Goal: Task Accomplishment & Management: Manage account settings

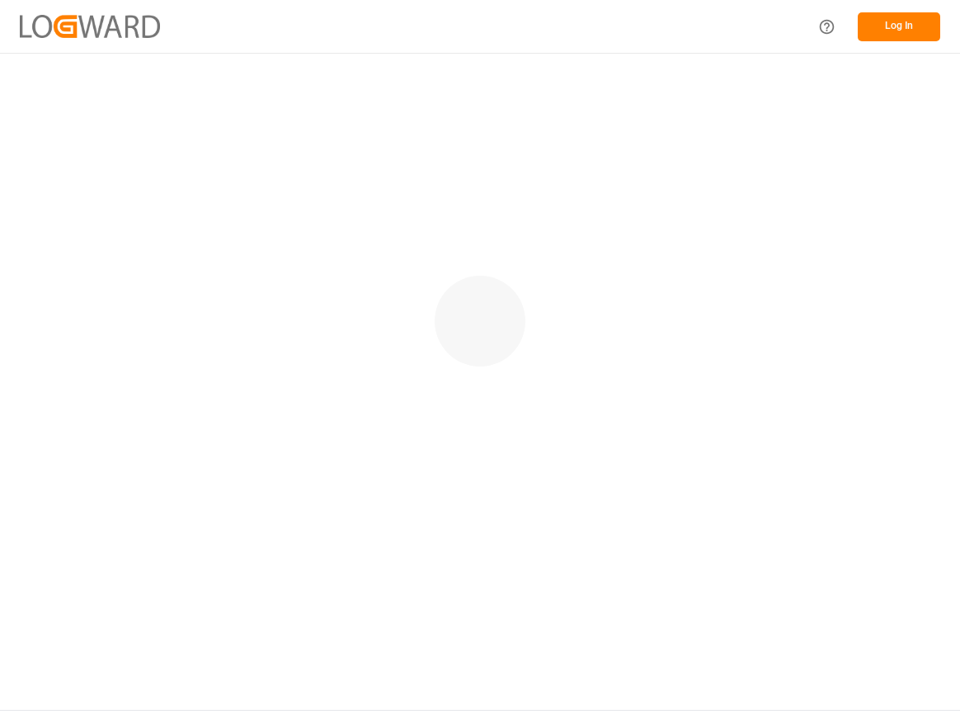
click at [872, 22] on button "Log In" at bounding box center [899, 26] width 82 height 29
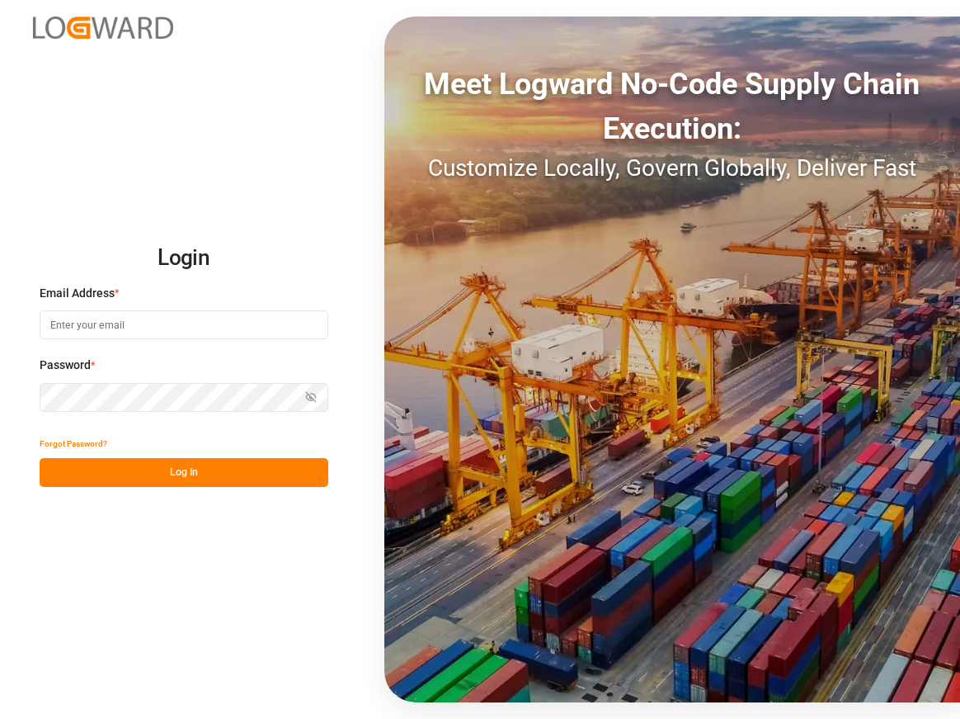
type input "Arjun.chaurasiya@logward.com"
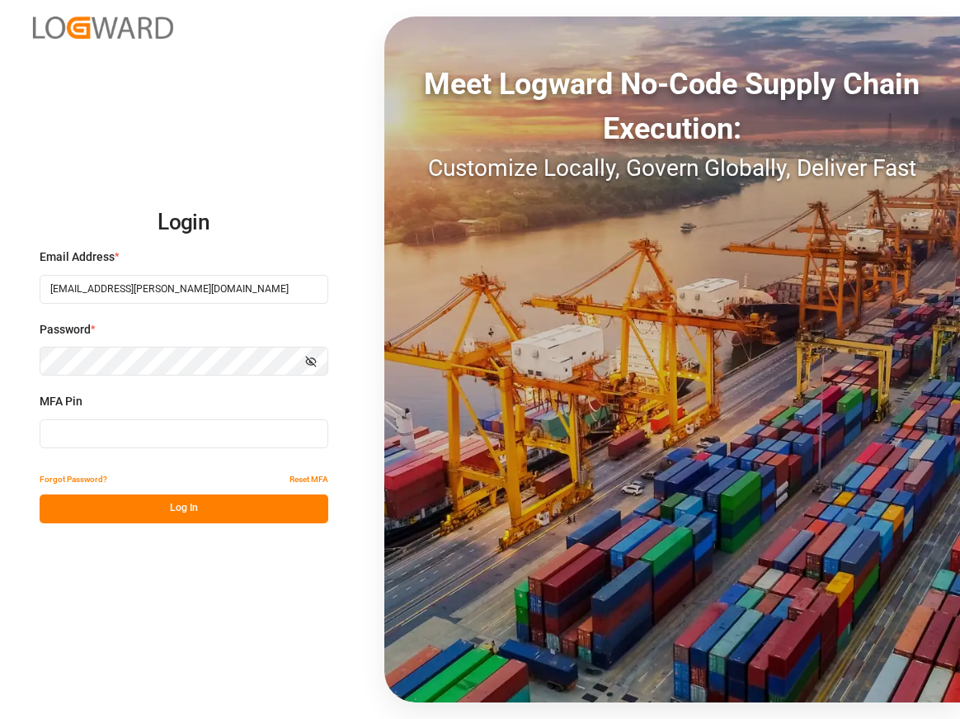
type input "767328"
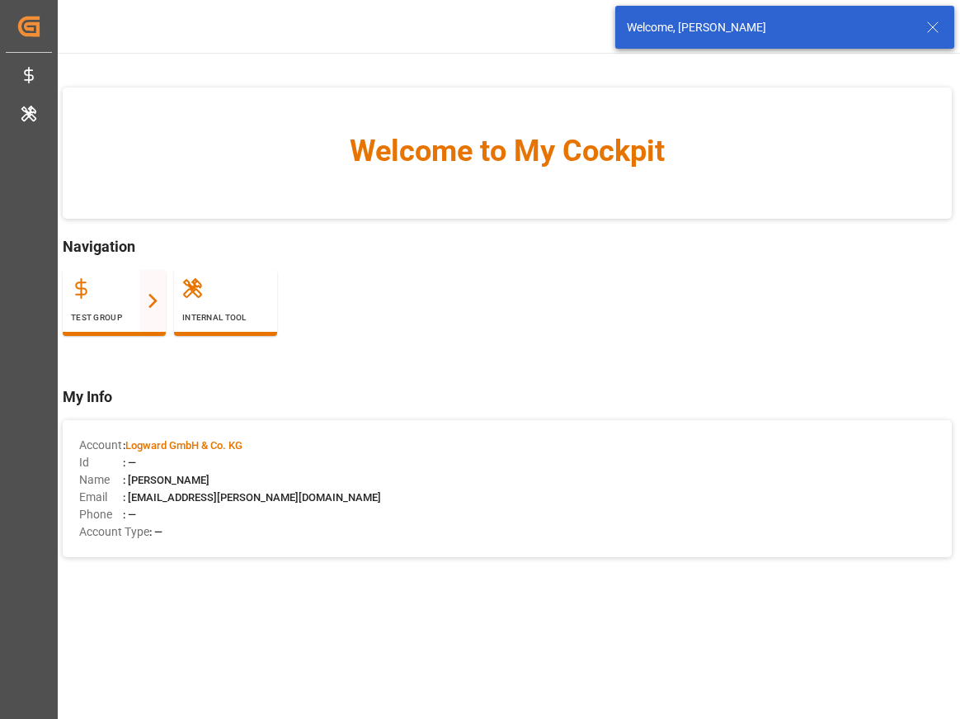
click at [939, 31] on icon at bounding box center [933, 27] width 20 height 20
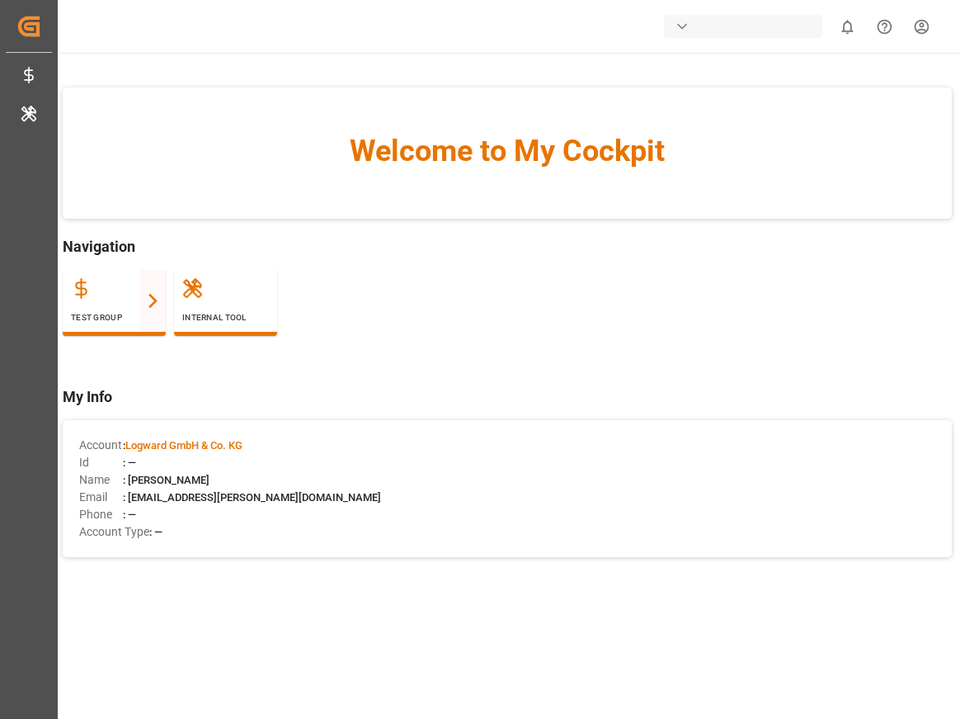
click at [758, 9] on div "0 Notifications Only show unread All Watching Mark all categories read Created …" at bounding box center [503, 26] width 914 height 53
click at [708, 32] on div "button" at bounding box center [743, 26] width 158 height 23
type input "j"
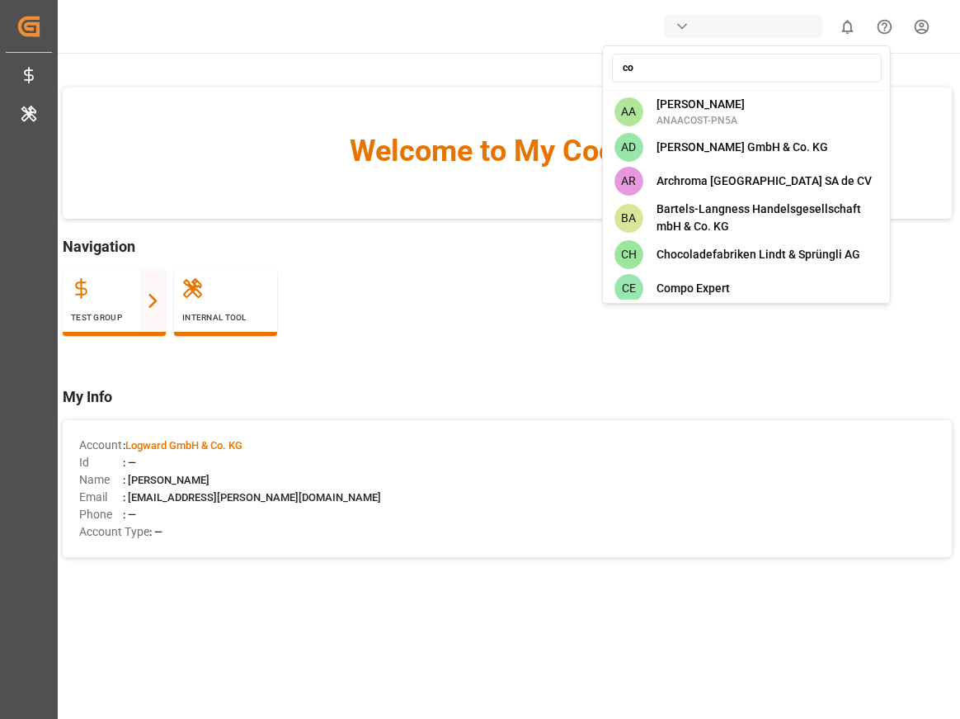
type input "com"
type input "con"
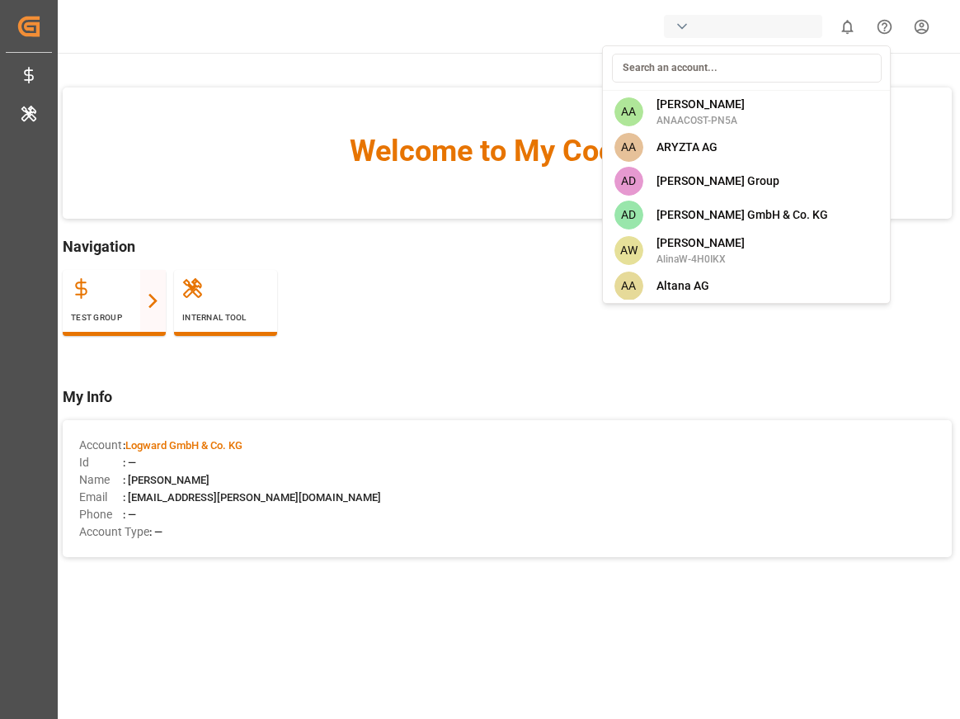
click at [262, 187] on html "Created by potrace 1.15, written by Peter Selinger 2001-2017 Created by potrace…" at bounding box center [480, 421] width 960 height 842
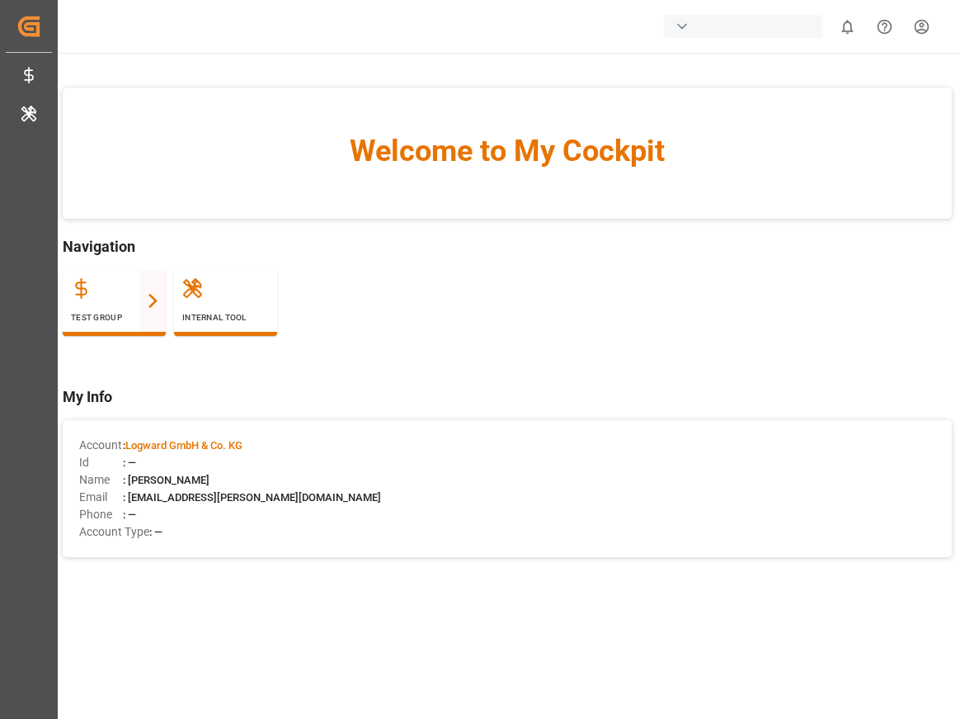
click at [728, 37] on div "button" at bounding box center [743, 26] width 158 height 23
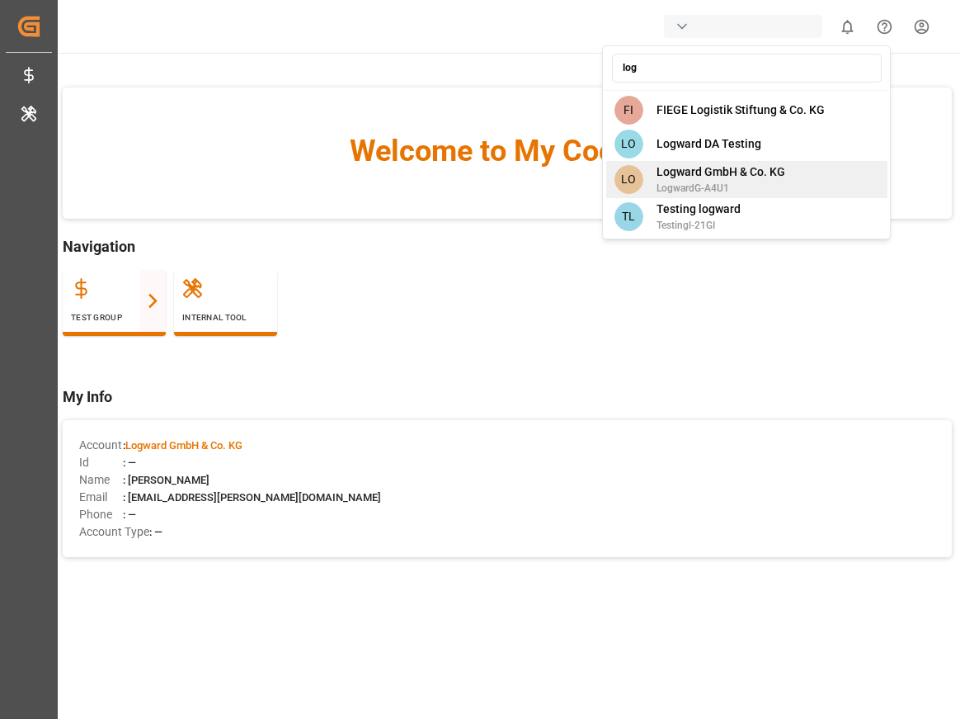
type input "log"
click at [821, 180] on div "LO Logward GmbH & Co. KG LogwardG-A4U1" at bounding box center [746, 179] width 281 height 37
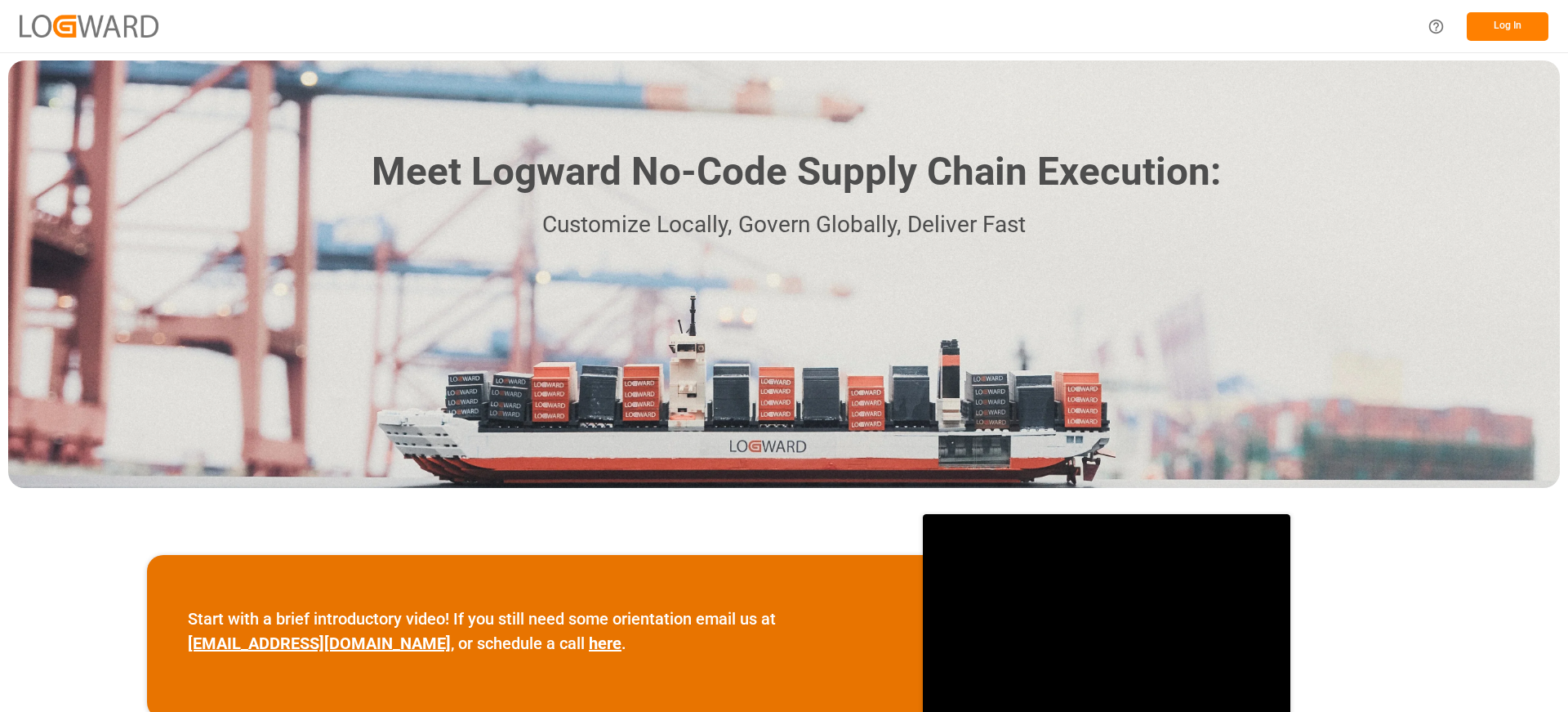
click at [1510, 25] on button "Log In" at bounding box center [1508, 26] width 81 height 29
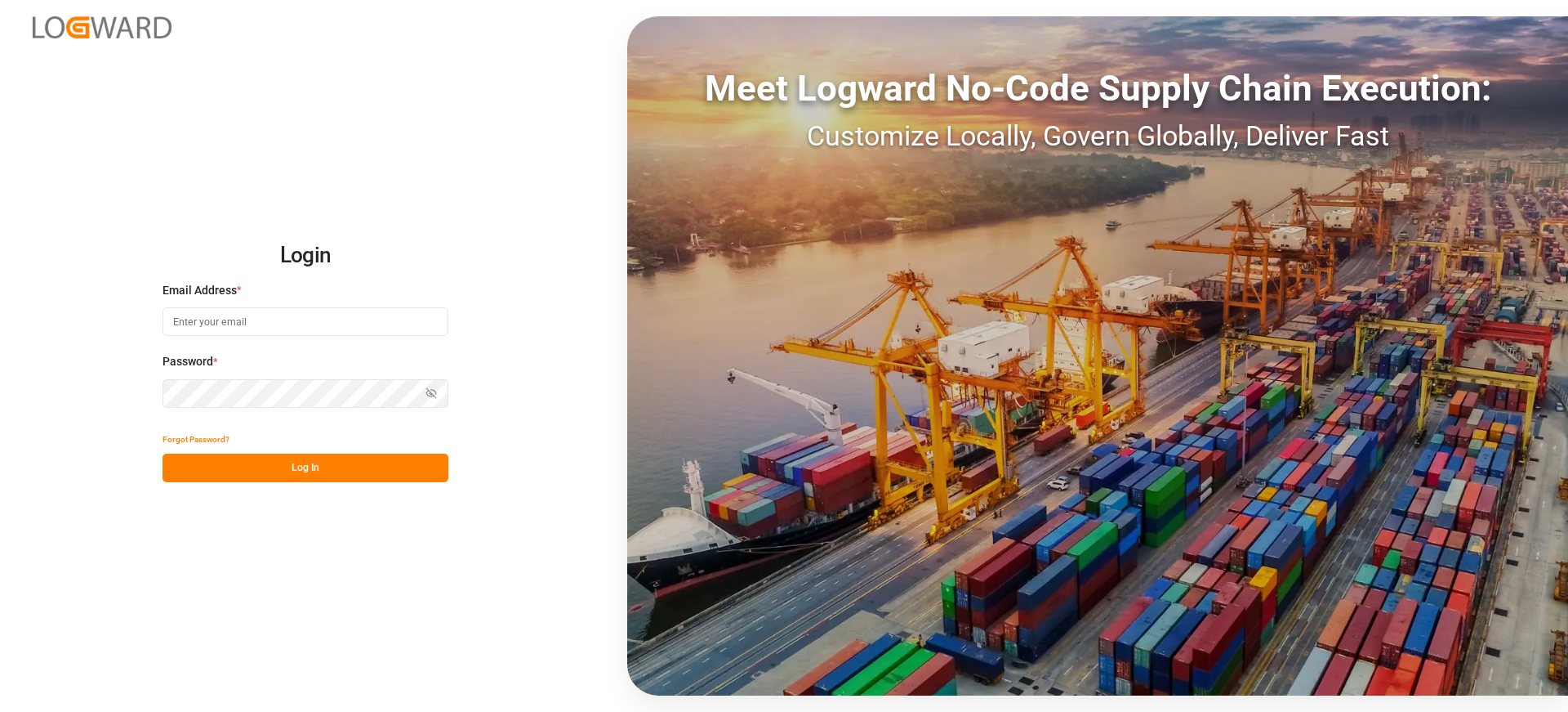
click at [294, 301] on div "Email Address *" at bounding box center [305, 318] width 286 height 72
click at [274, 319] on input at bounding box center [305, 321] width 286 height 29
type input "Arjun.chaurasiya@logward.com"
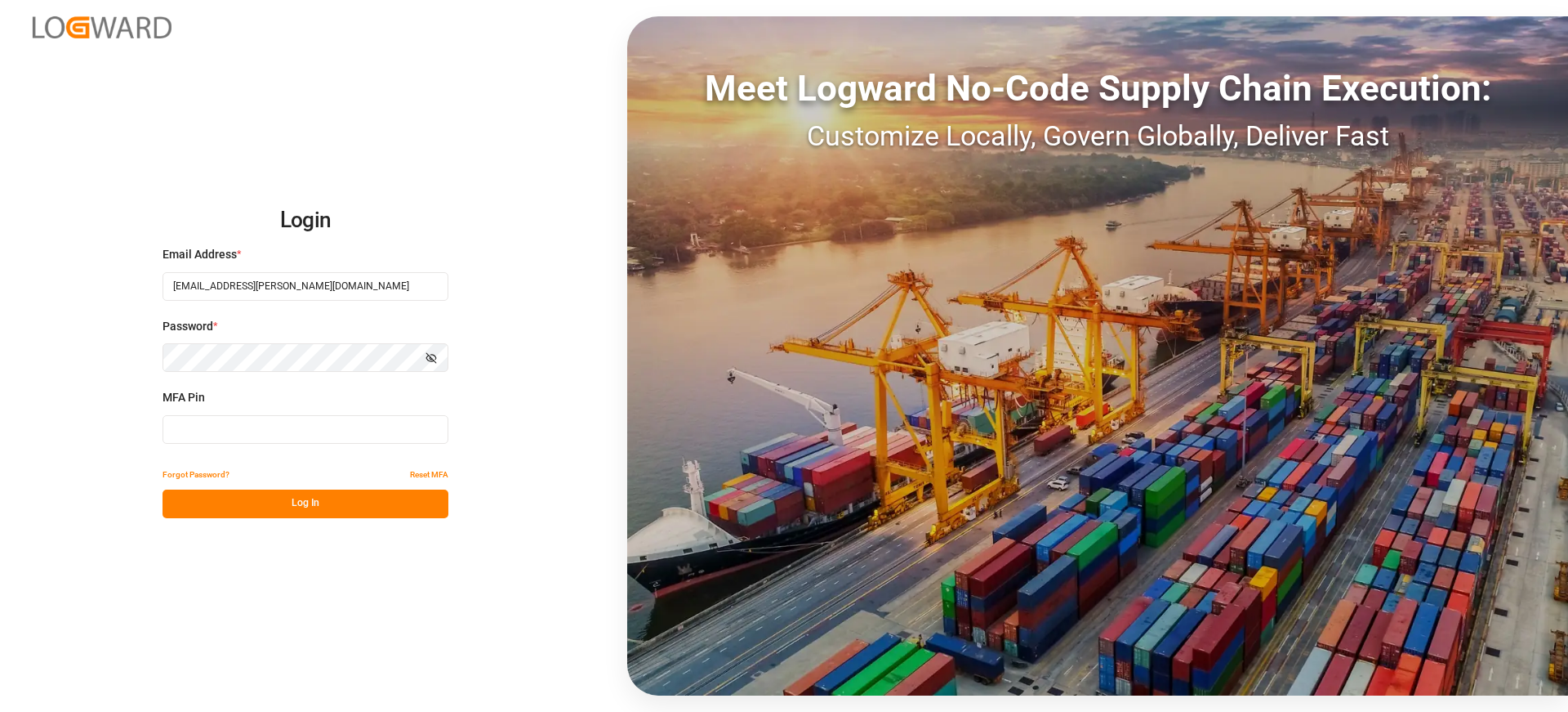
click at [330, 445] on div "MFA Pin" at bounding box center [305, 425] width 286 height 72
type input "416186"
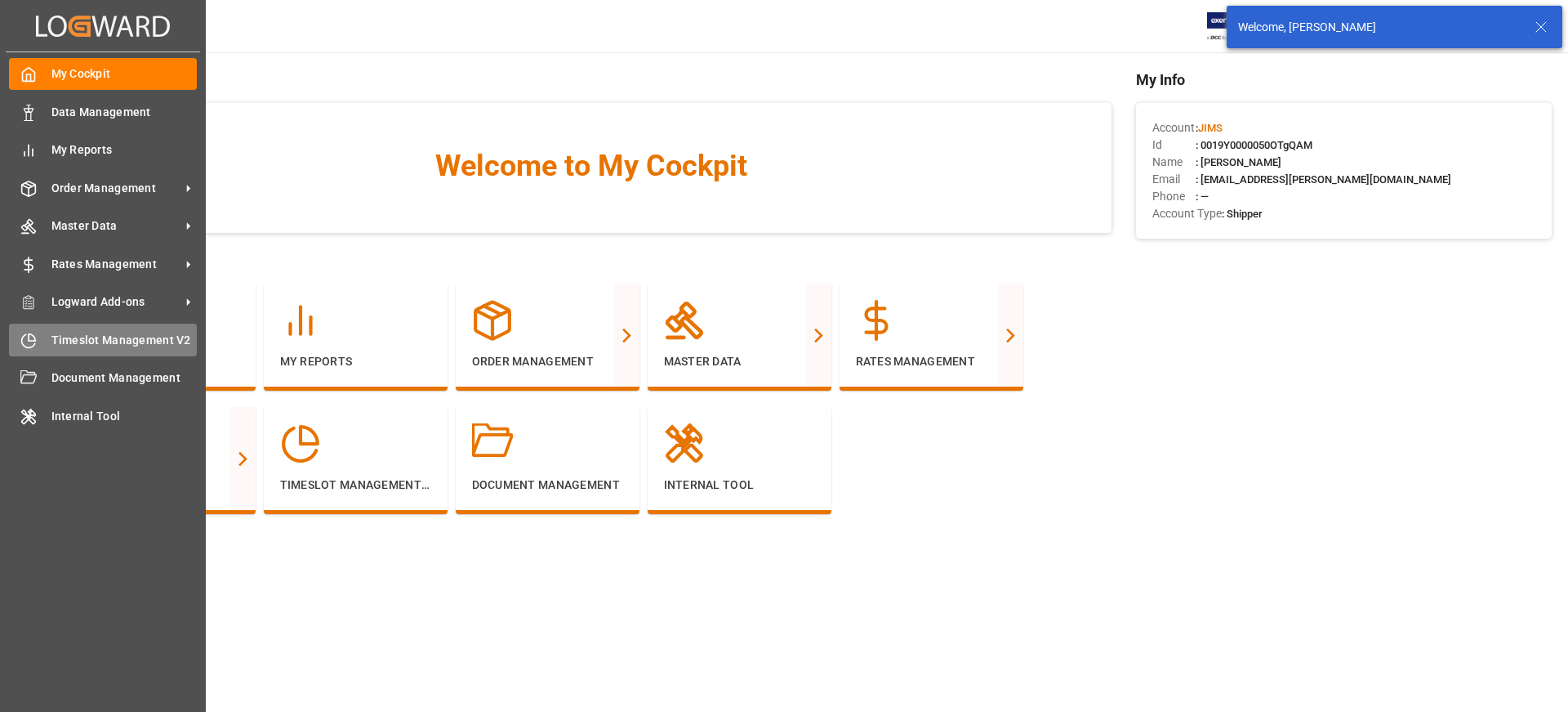
click at [133, 355] on div "Timeslot Management V2 Timeslot Management V2" at bounding box center [103, 340] width 188 height 32
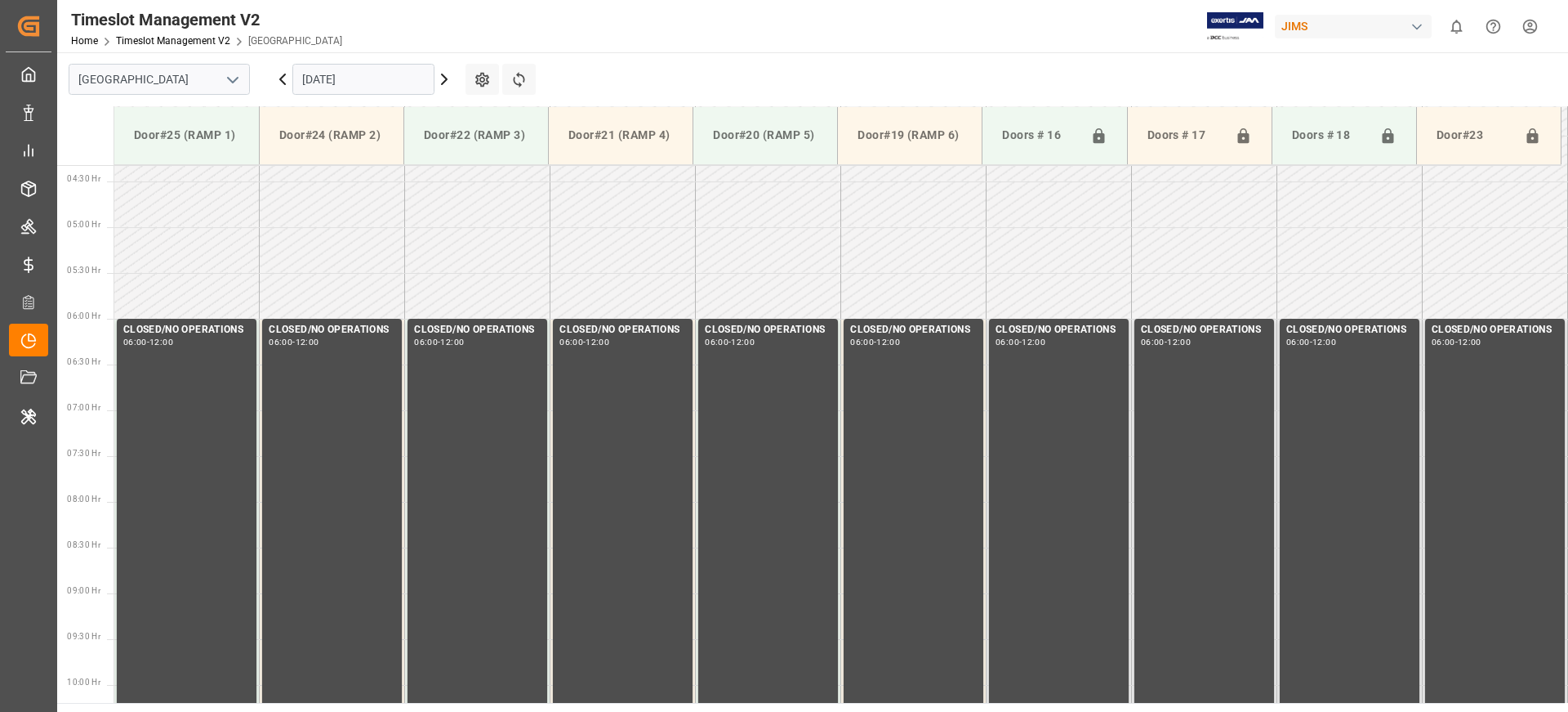
scroll to position [299, 0]
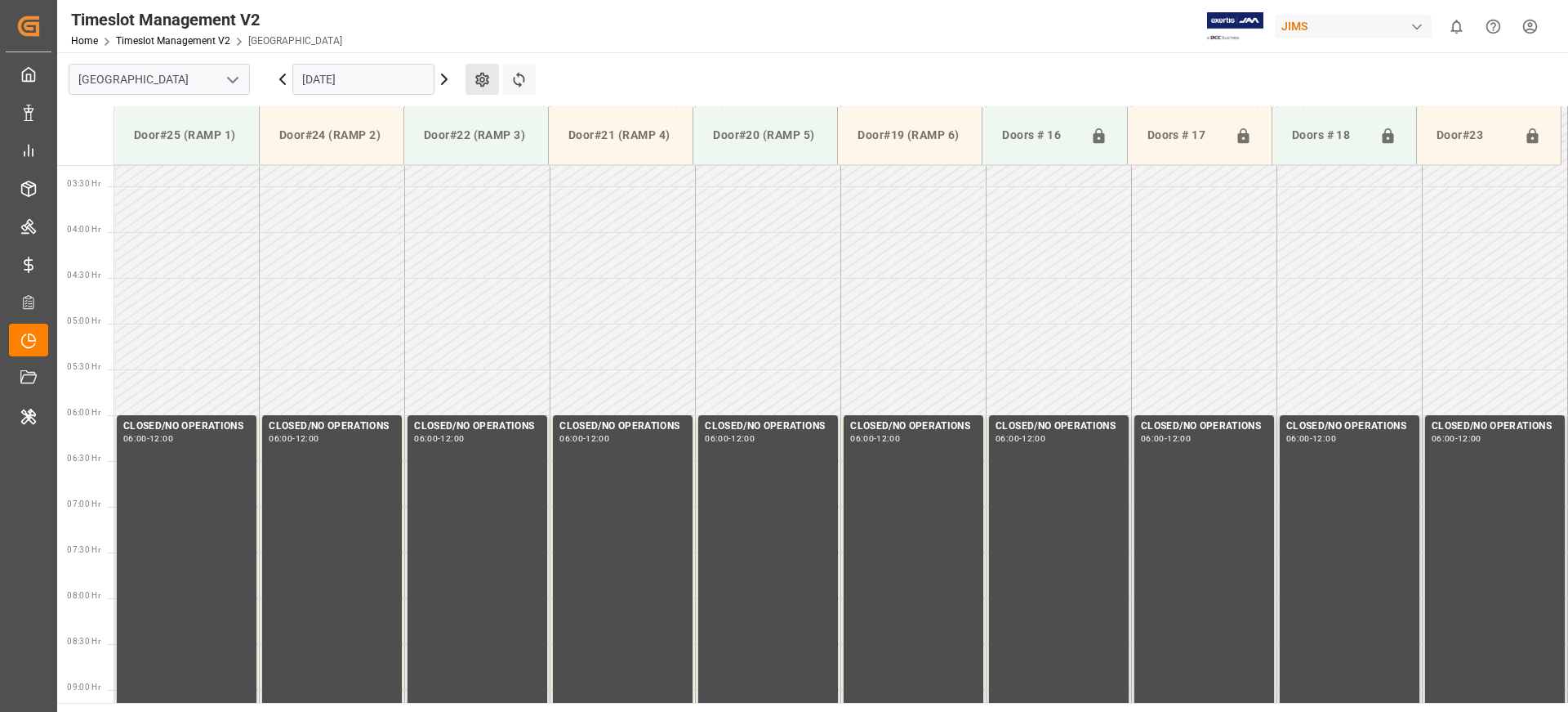
click at [492, 80] on button "Settings" at bounding box center [482, 78] width 34 height 31
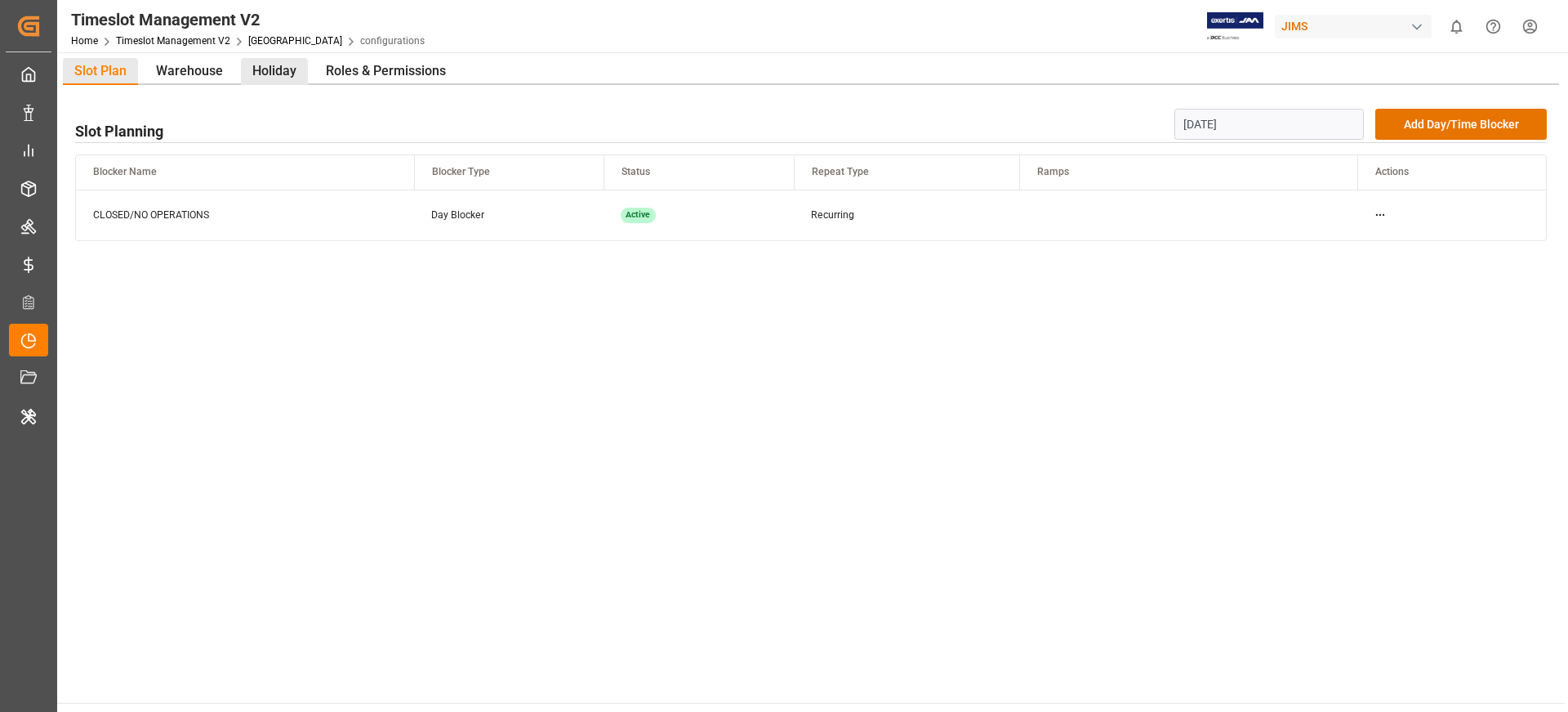
click at [259, 69] on div "Holiday" at bounding box center [274, 71] width 67 height 27
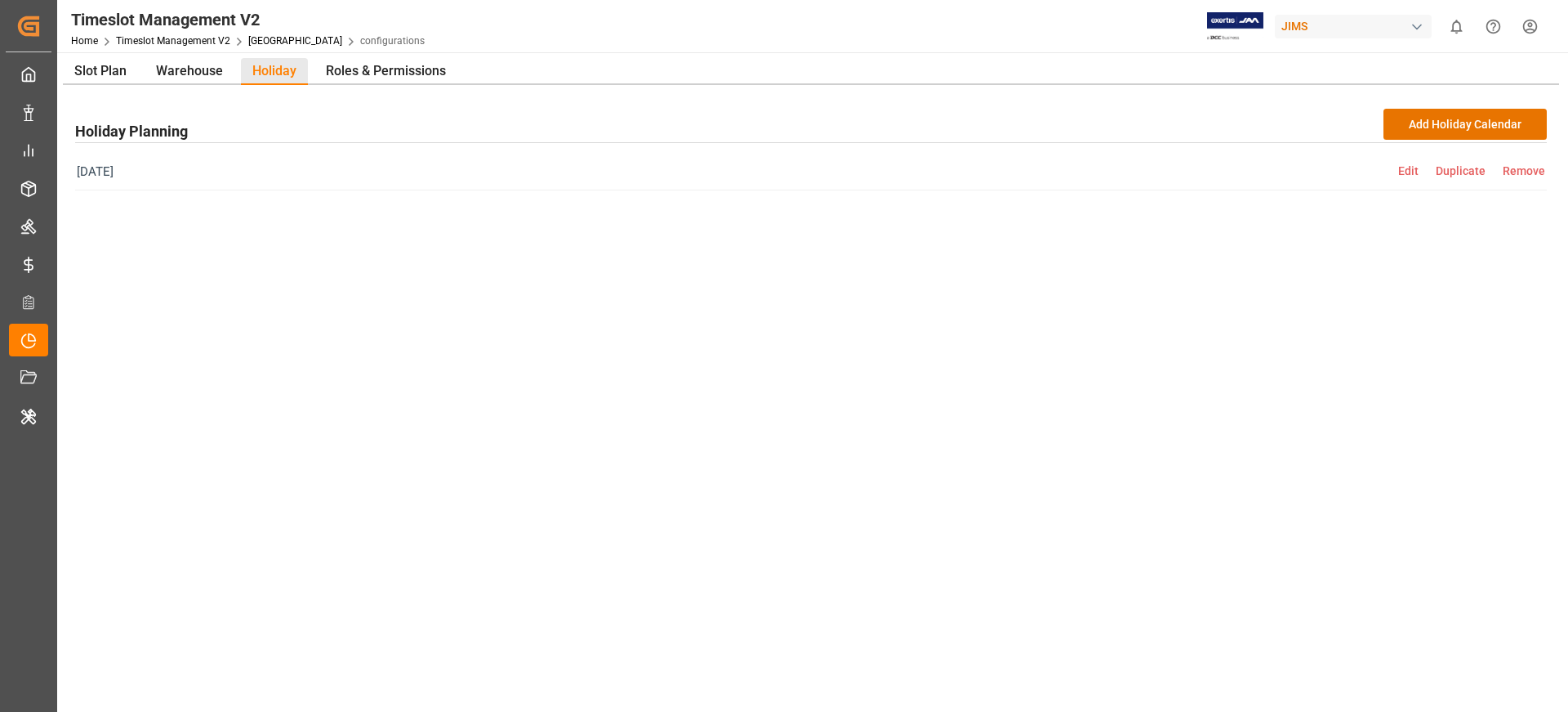
click at [1412, 177] on div "Edit Duplicate Remove" at bounding box center [1471, 171] width 147 height 19
click at [1412, 171] on span "Edit" at bounding box center [1417, 170] width 38 height 13
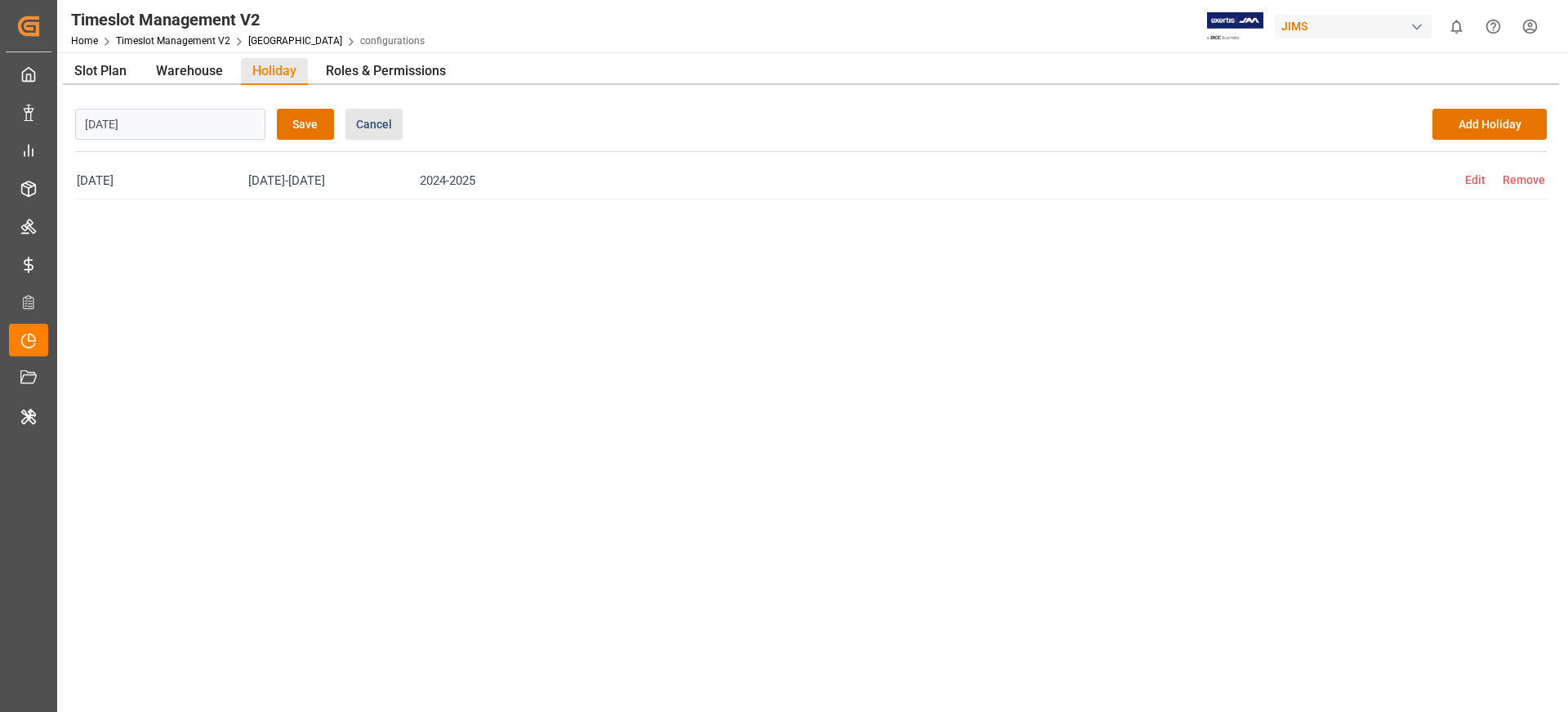
click at [1475, 177] on span "Edit" at bounding box center [1484, 179] width 38 height 13
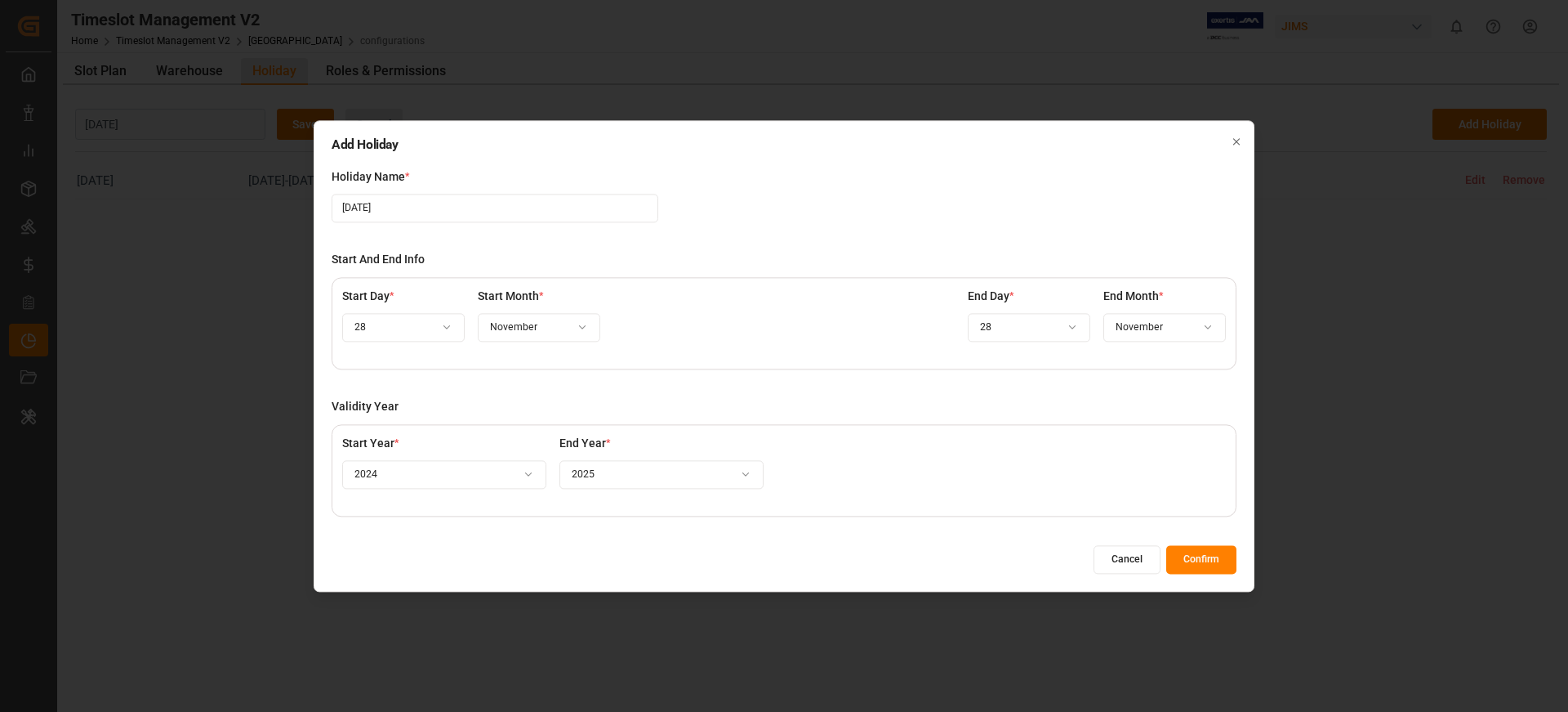
click at [1131, 559] on button "Cancel" at bounding box center [1127, 559] width 67 height 29
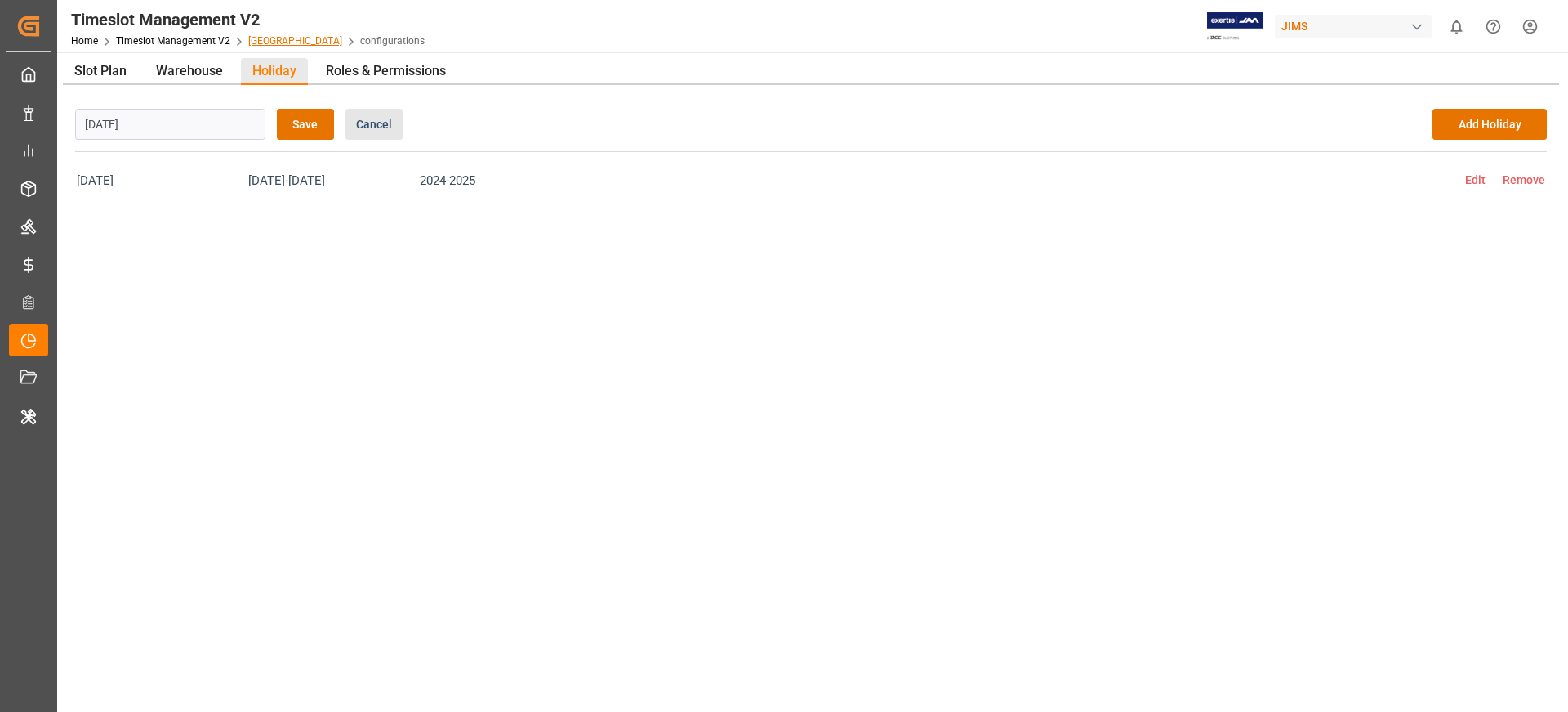
click at [258, 40] on link "[GEOGRAPHIC_DATA]" at bounding box center [295, 41] width 94 height 12
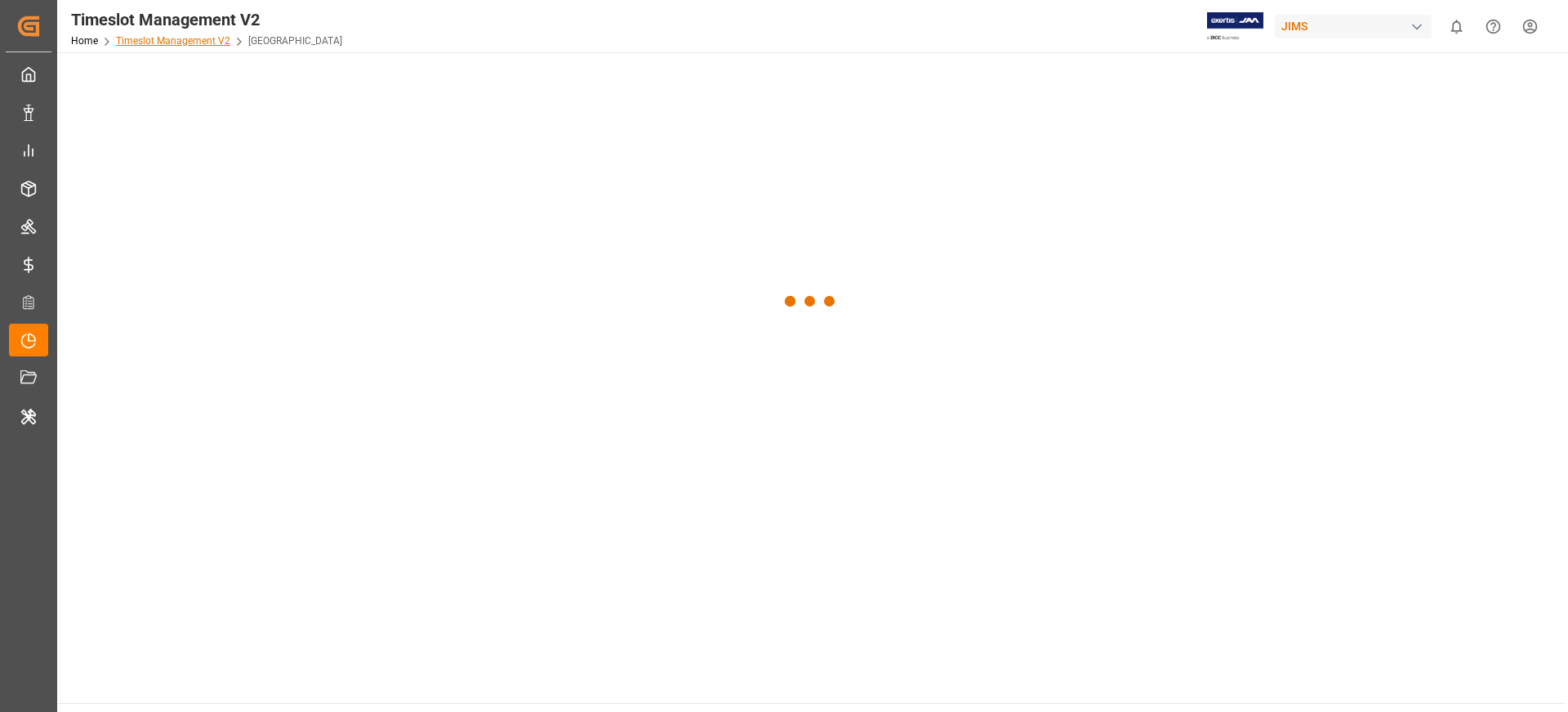
click at [209, 40] on link "Timeslot Management V2" at bounding box center [172, 41] width 114 height 12
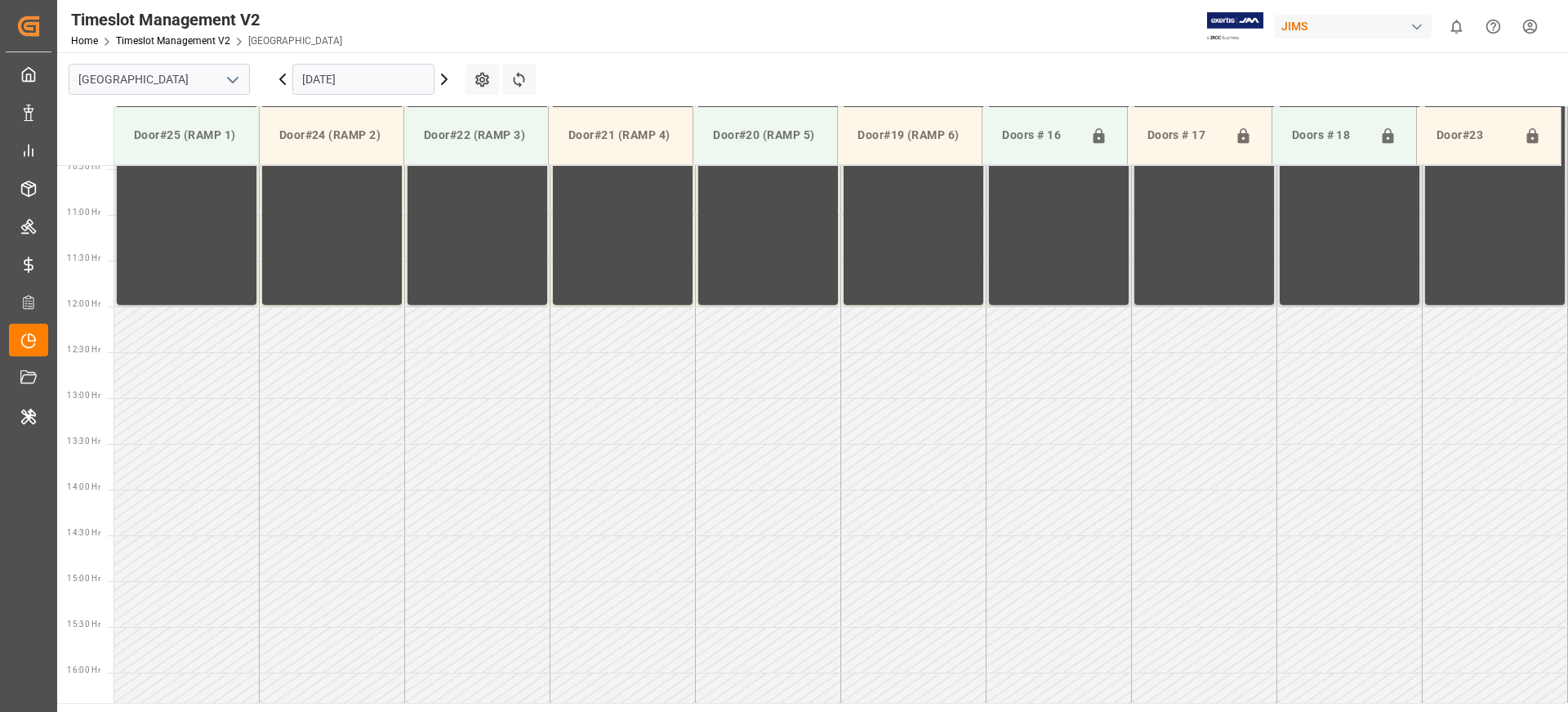
click at [377, 76] on input "[DATE]" at bounding box center [363, 78] width 143 height 31
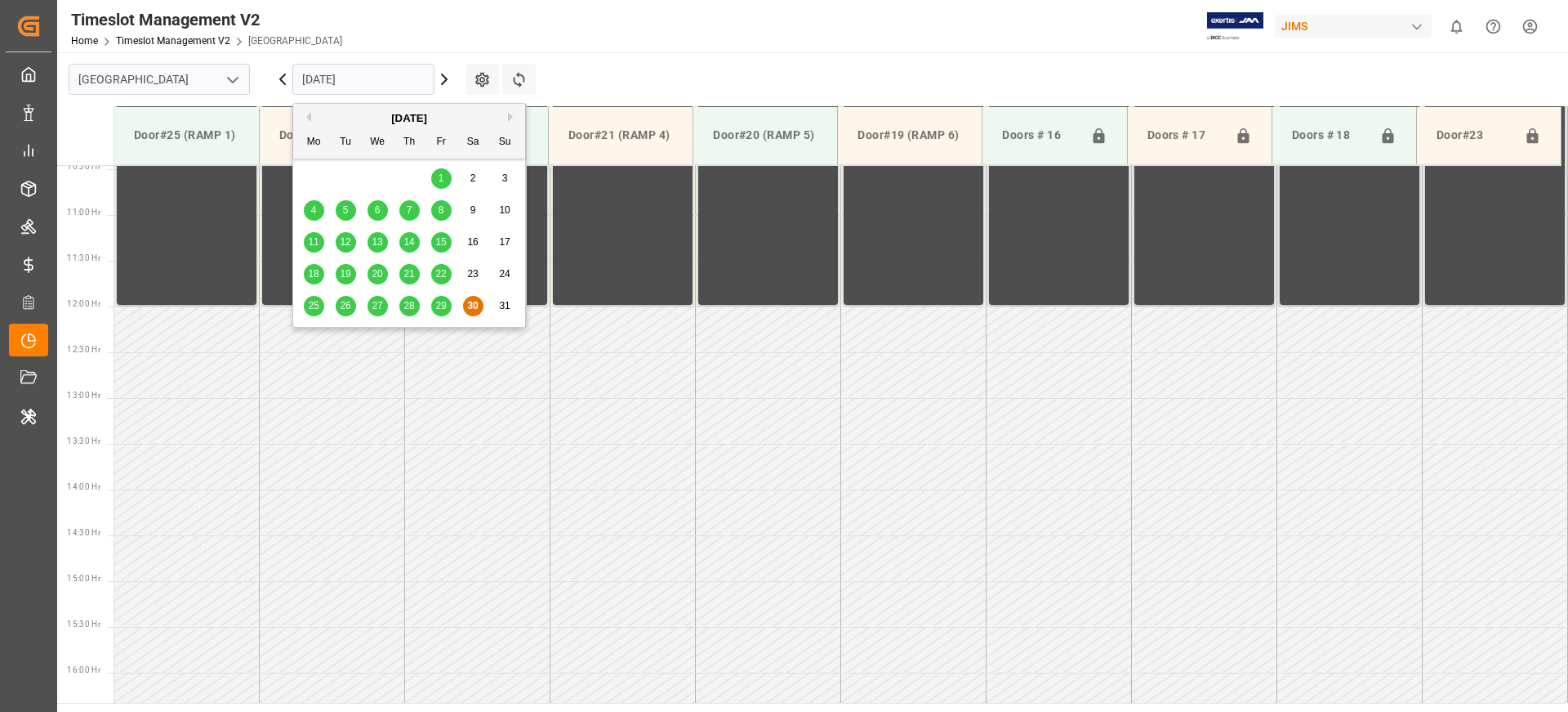
scroll to position [996, 0]
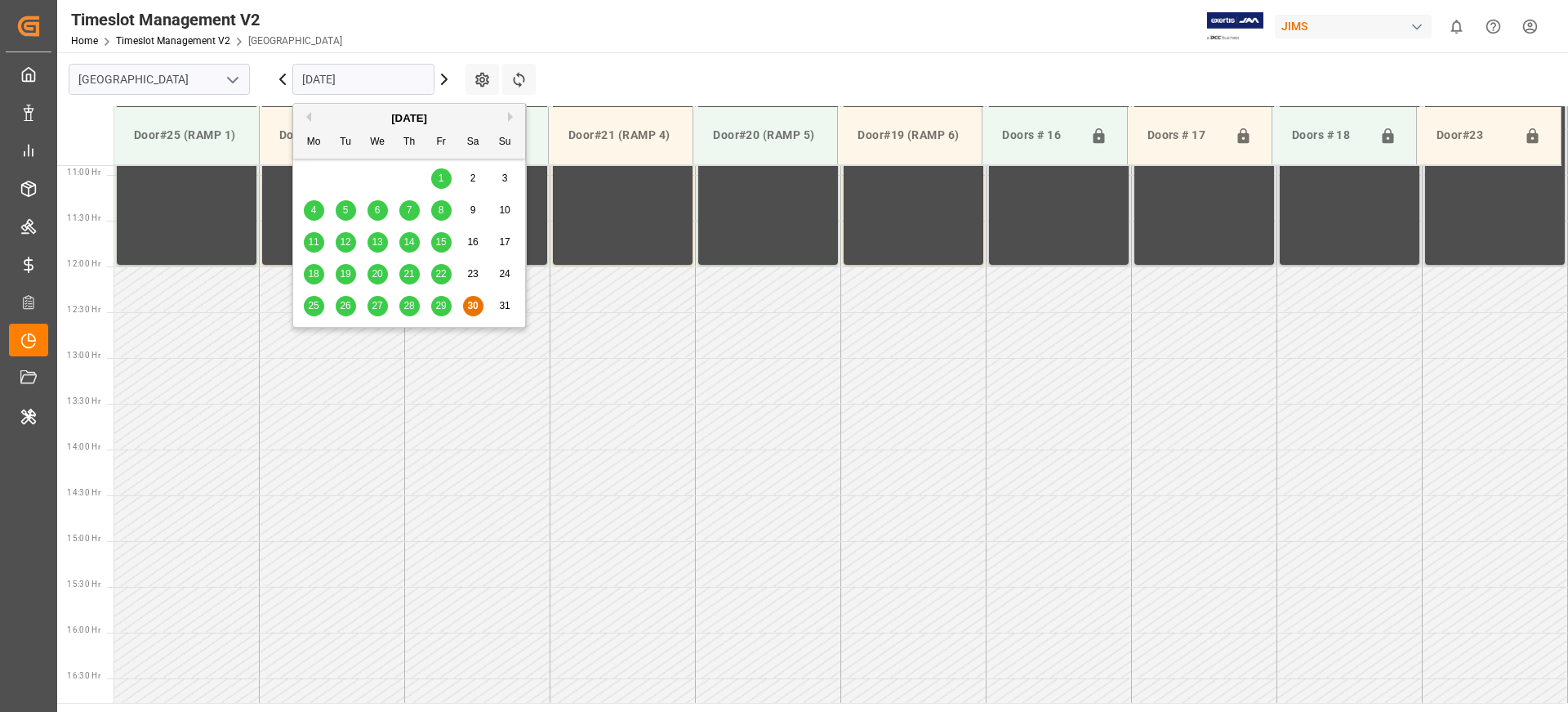
click at [516, 119] on button "Next Month" at bounding box center [513, 117] width 10 height 10
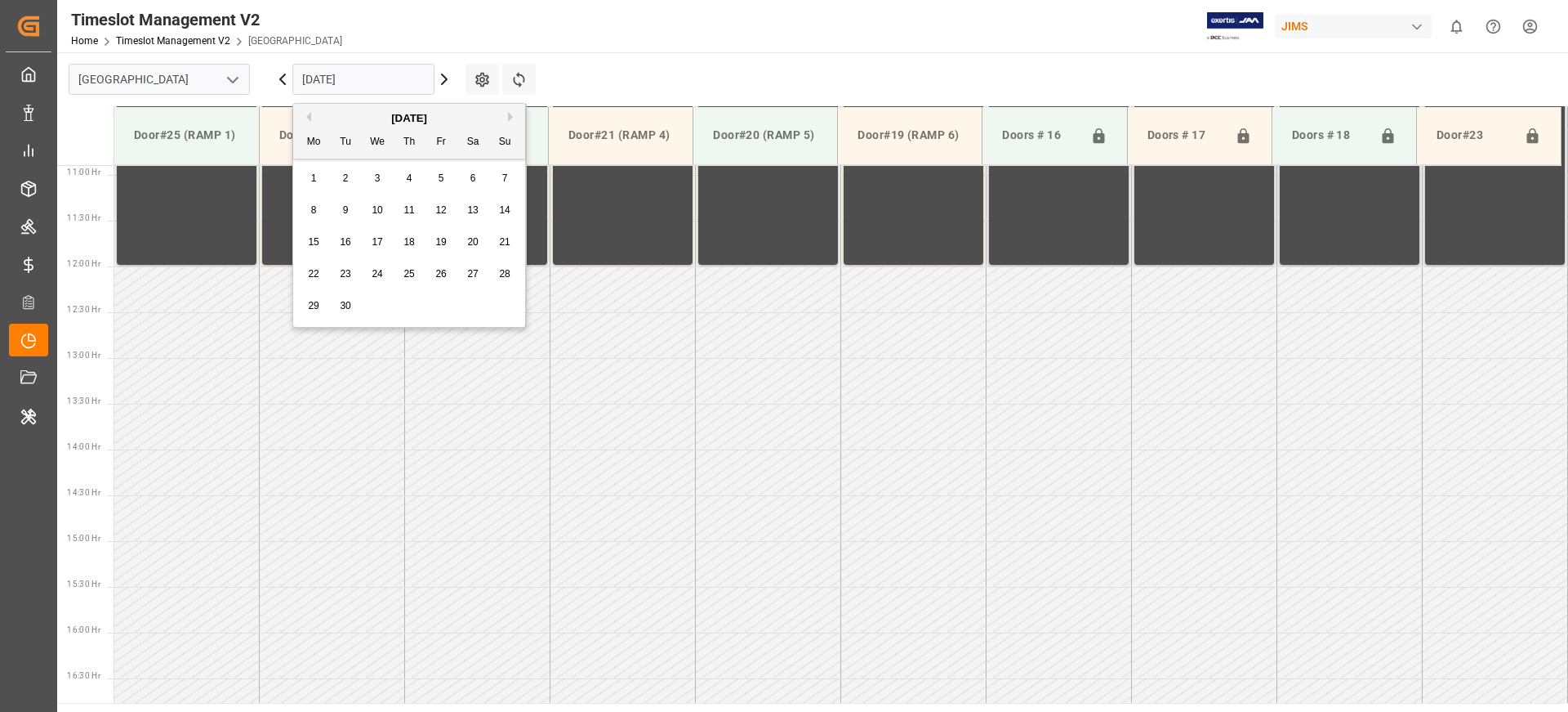
click at [516, 119] on button "Next Month" at bounding box center [513, 117] width 10 height 10
click at [507, 122] on div "October 2025" at bounding box center [409, 118] width 232 height 16
click at [510, 119] on button "Next Month" at bounding box center [513, 117] width 10 height 10
click at [445, 301] on span "28" at bounding box center [441, 306] width 11 height 12
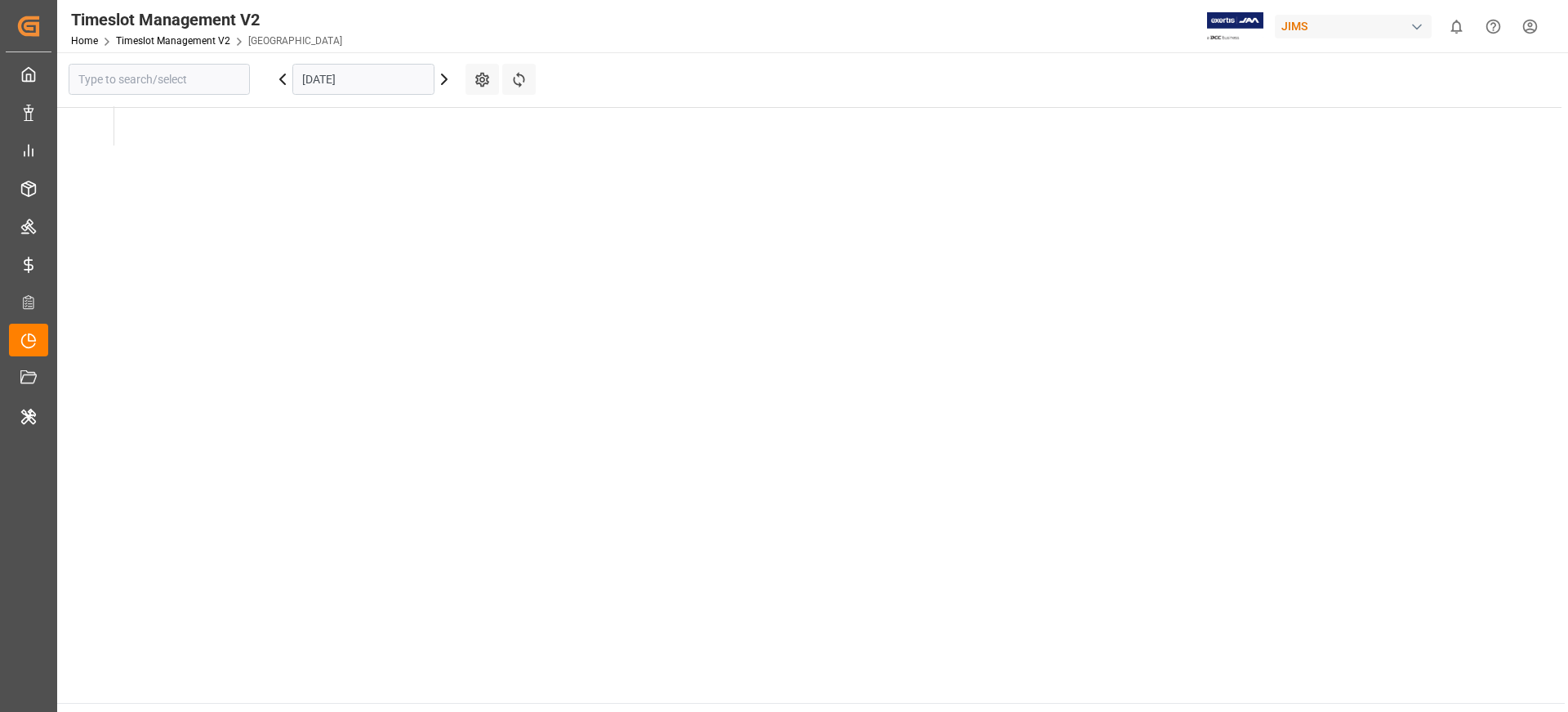
type input "[GEOGRAPHIC_DATA]"
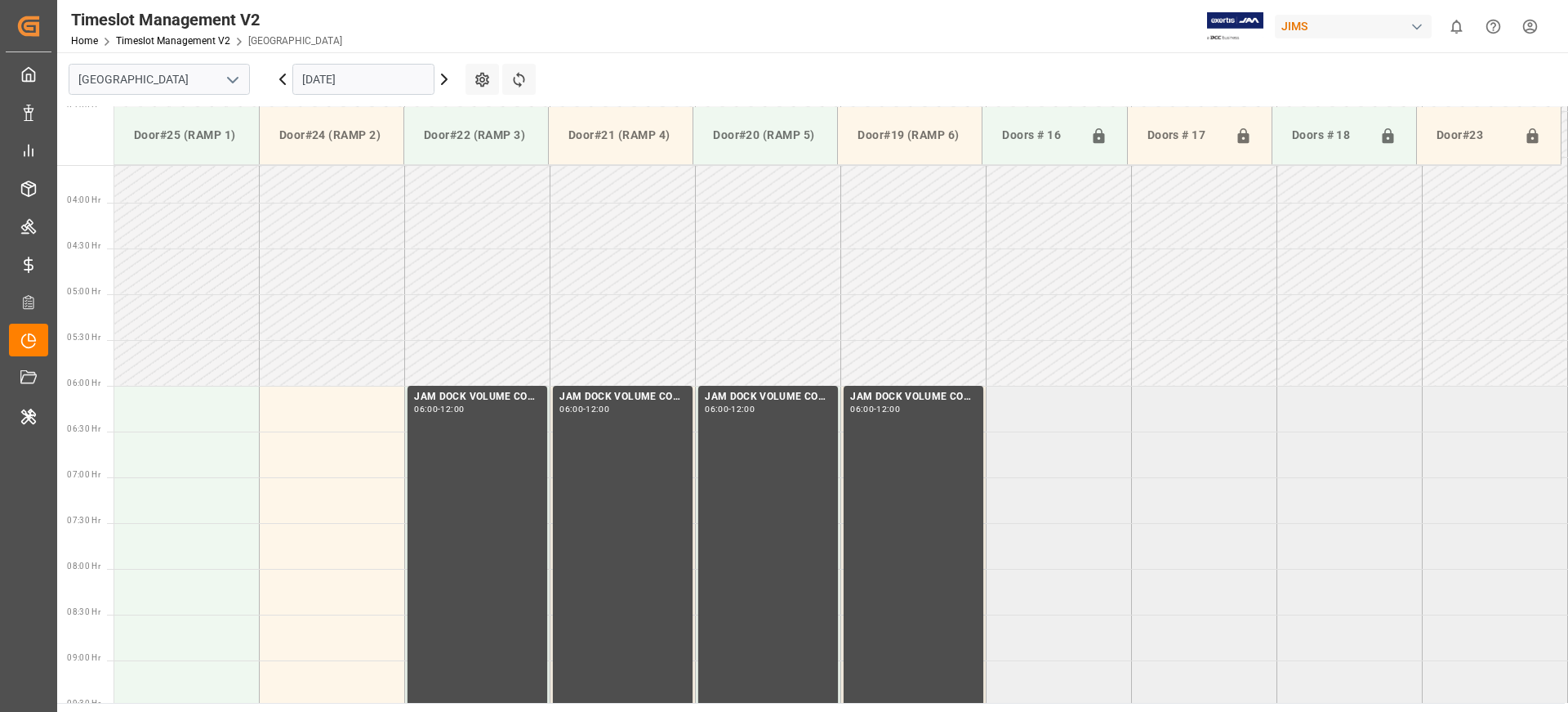
scroll to position [0, 0]
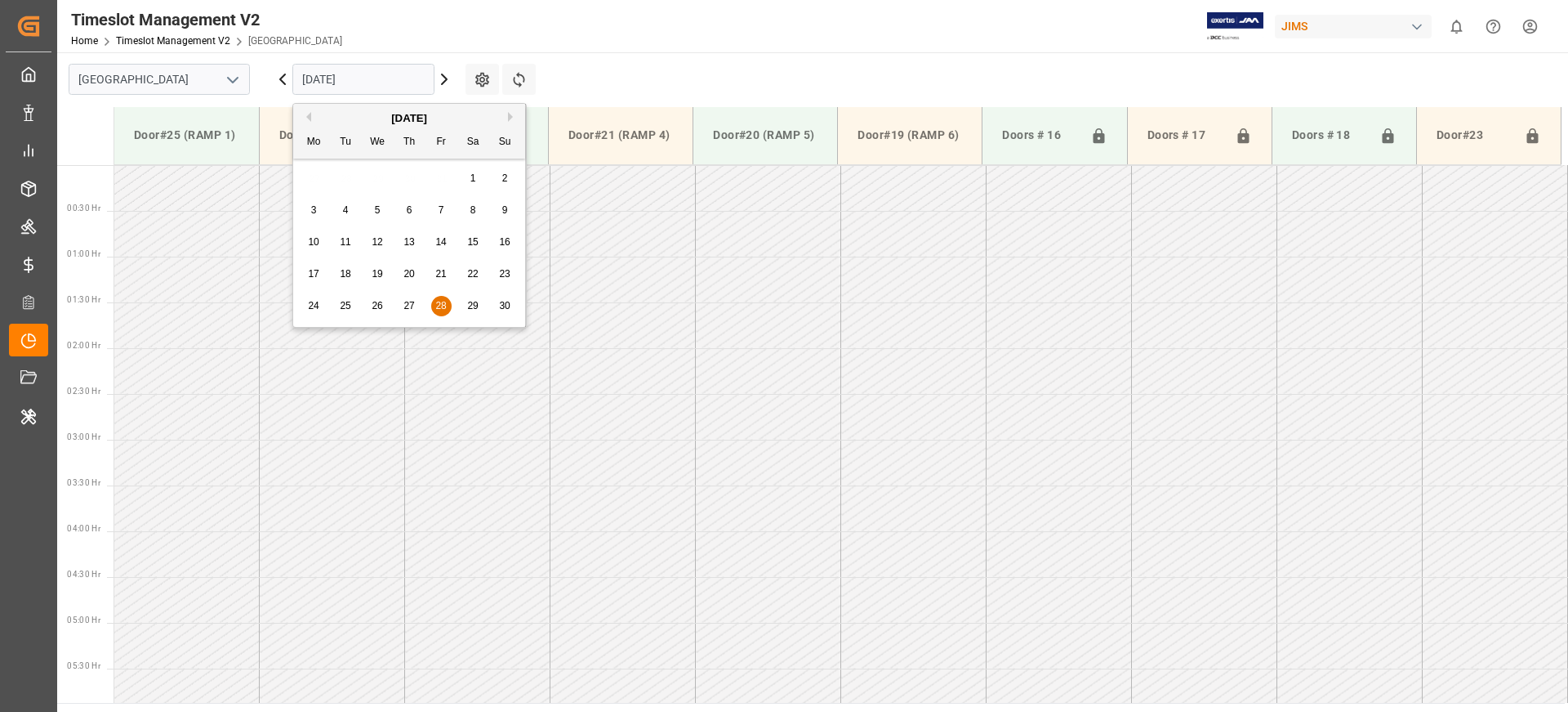
click at [414, 81] on input "28-11-2025" at bounding box center [363, 78] width 143 height 31
type input "28-11-202"
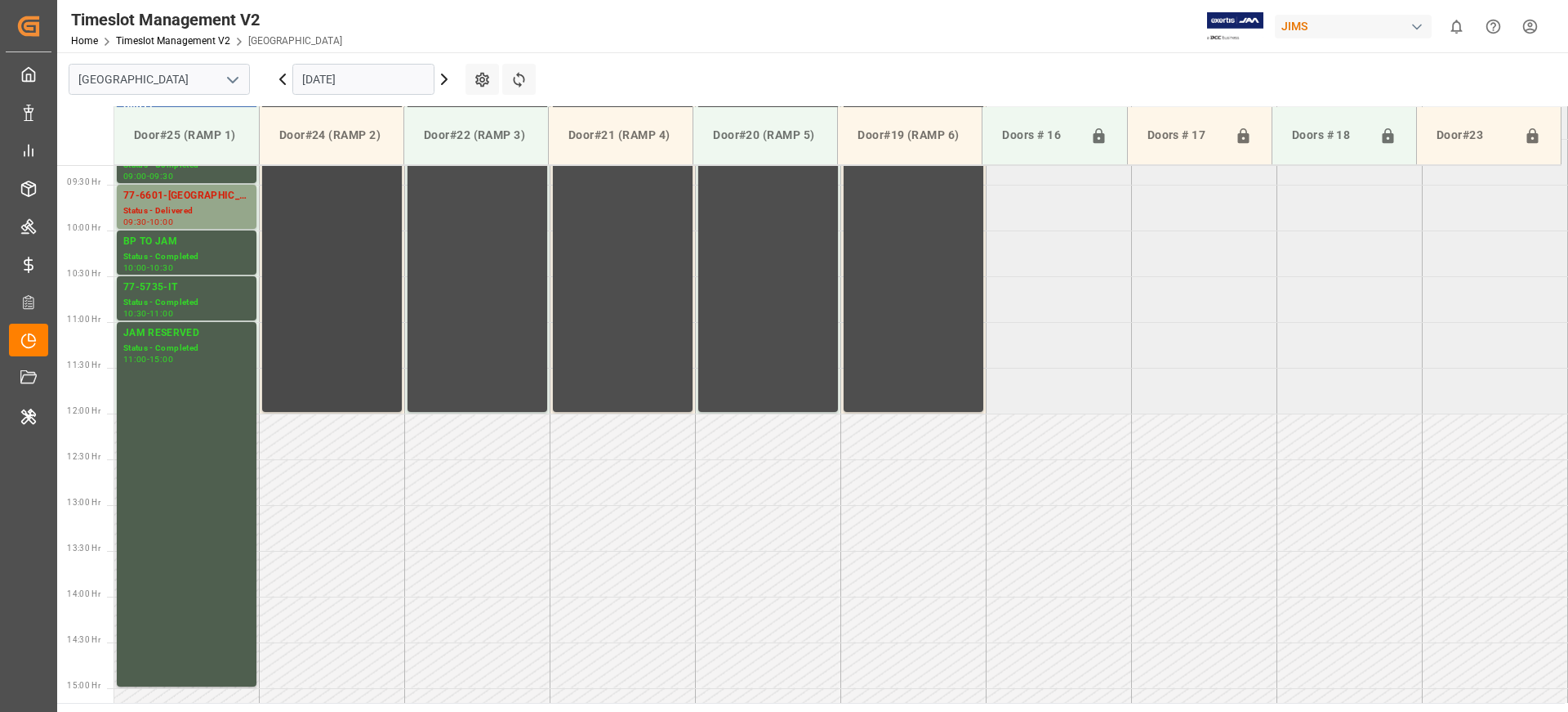
scroll to position [848, 0]
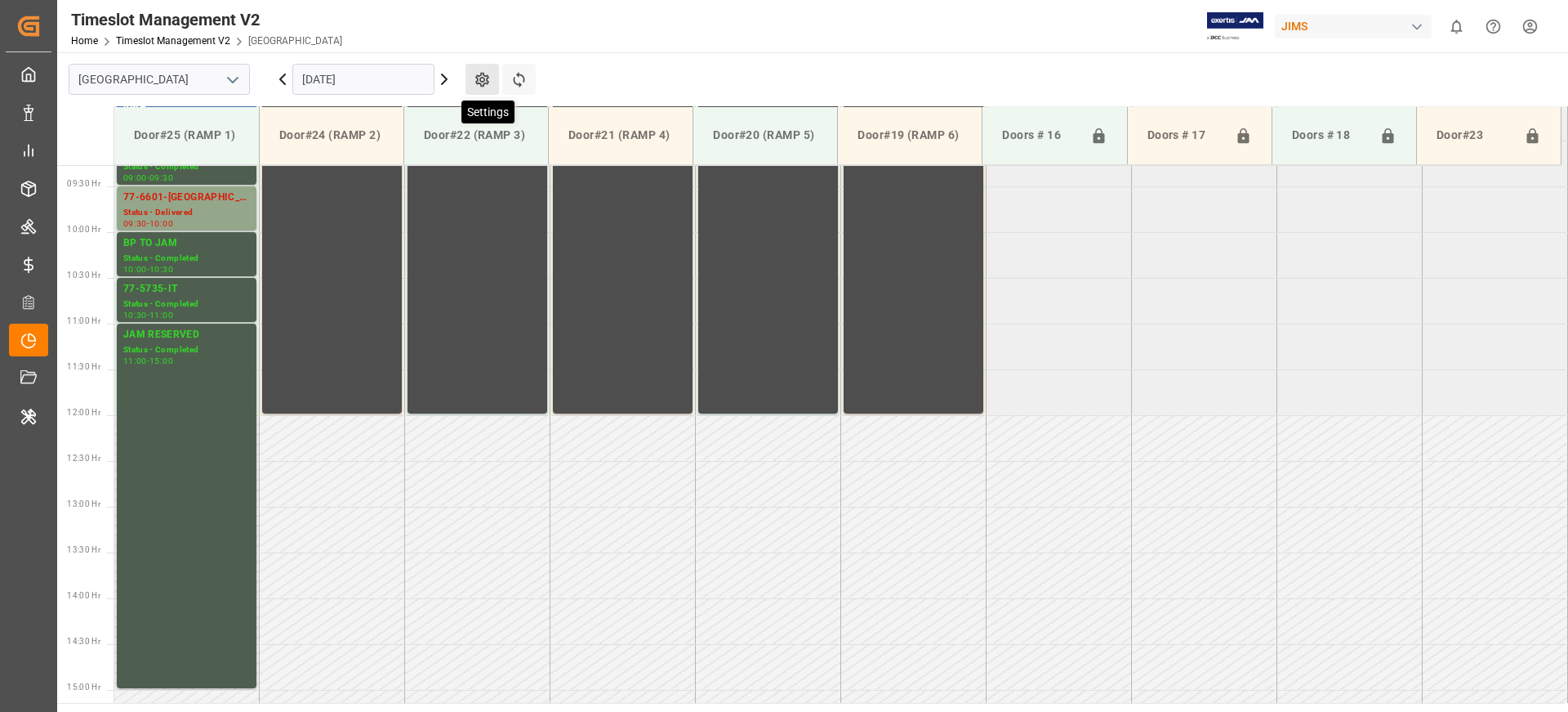
click at [475, 76] on icon at bounding box center [482, 79] width 14 height 15
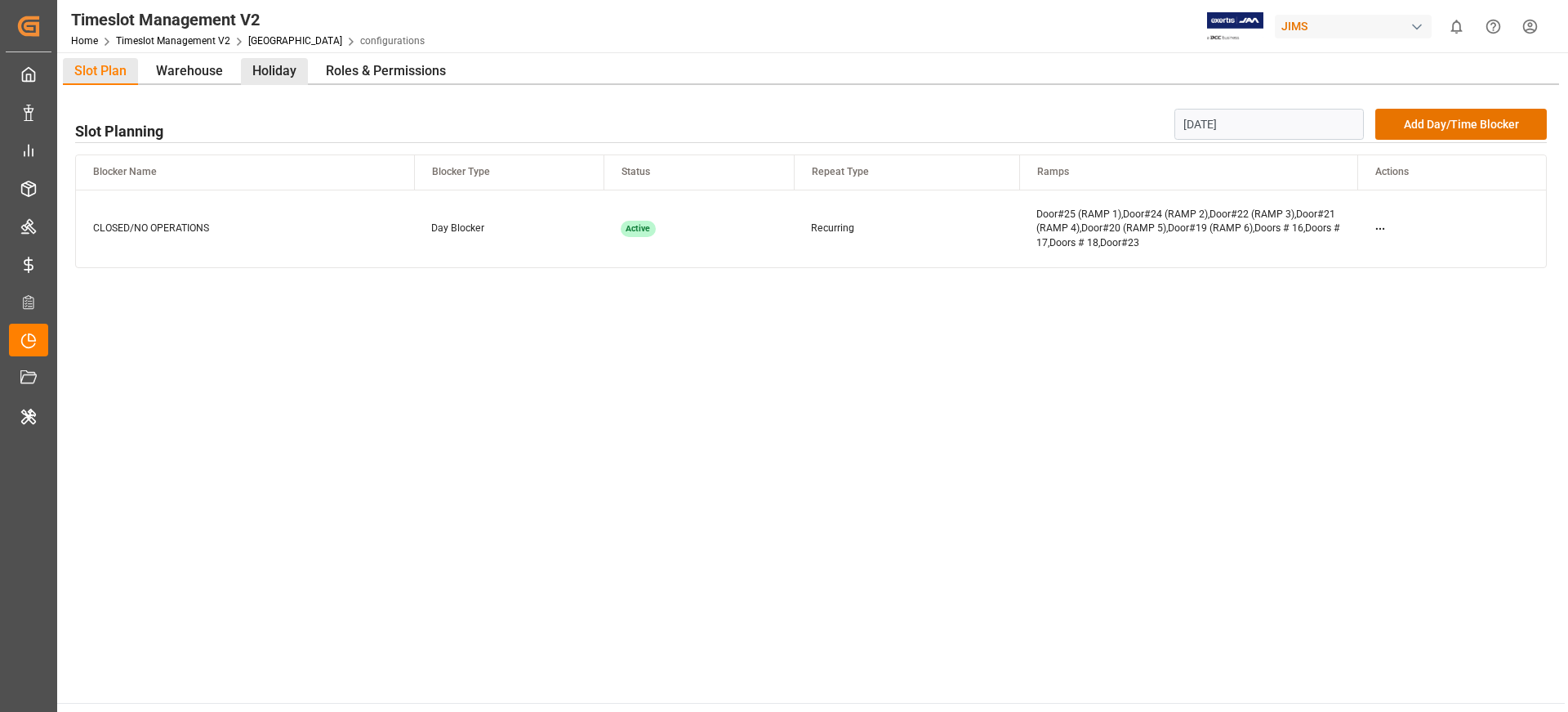
click at [287, 72] on div "Holiday" at bounding box center [274, 71] width 67 height 27
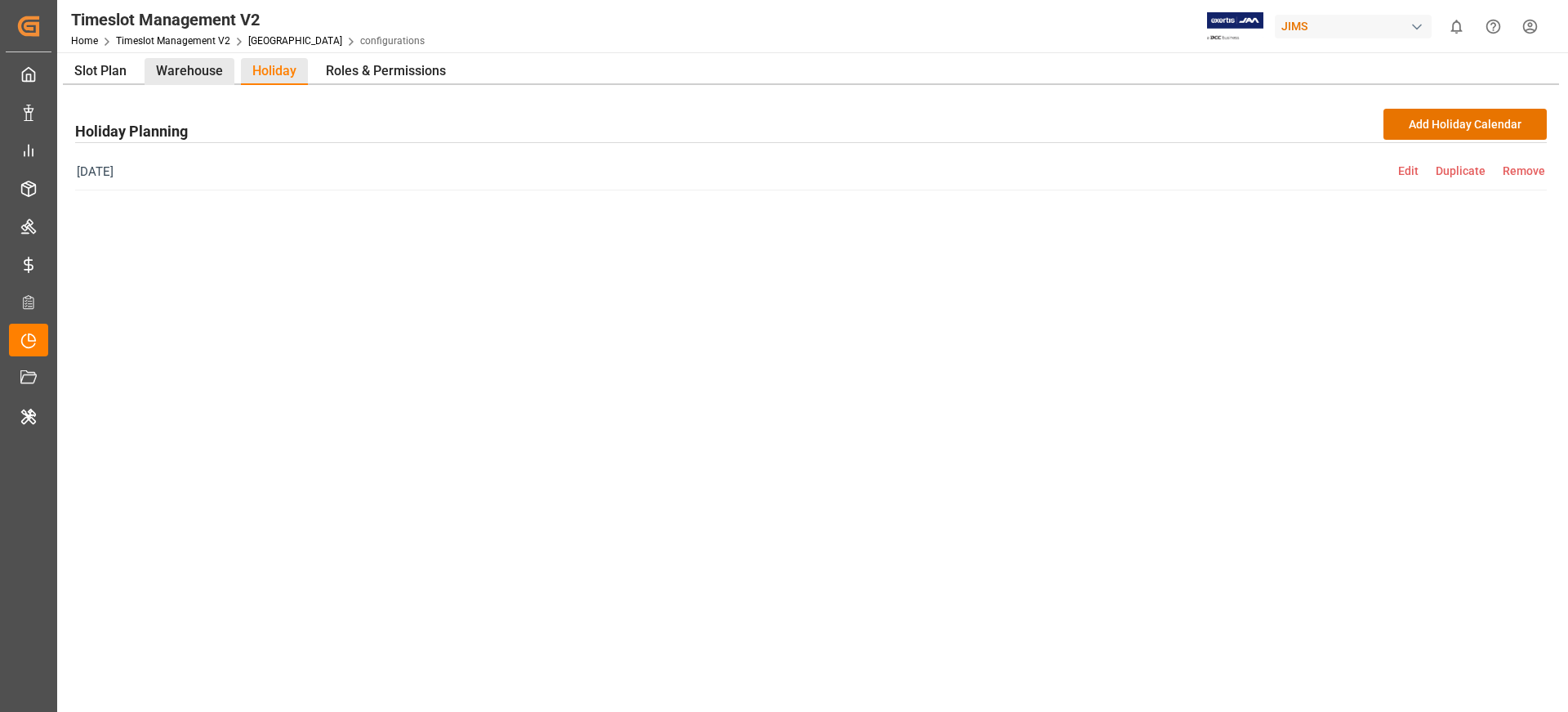
click at [181, 67] on div "Warehouse" at bounding box center [189, 71] width 90 height 27
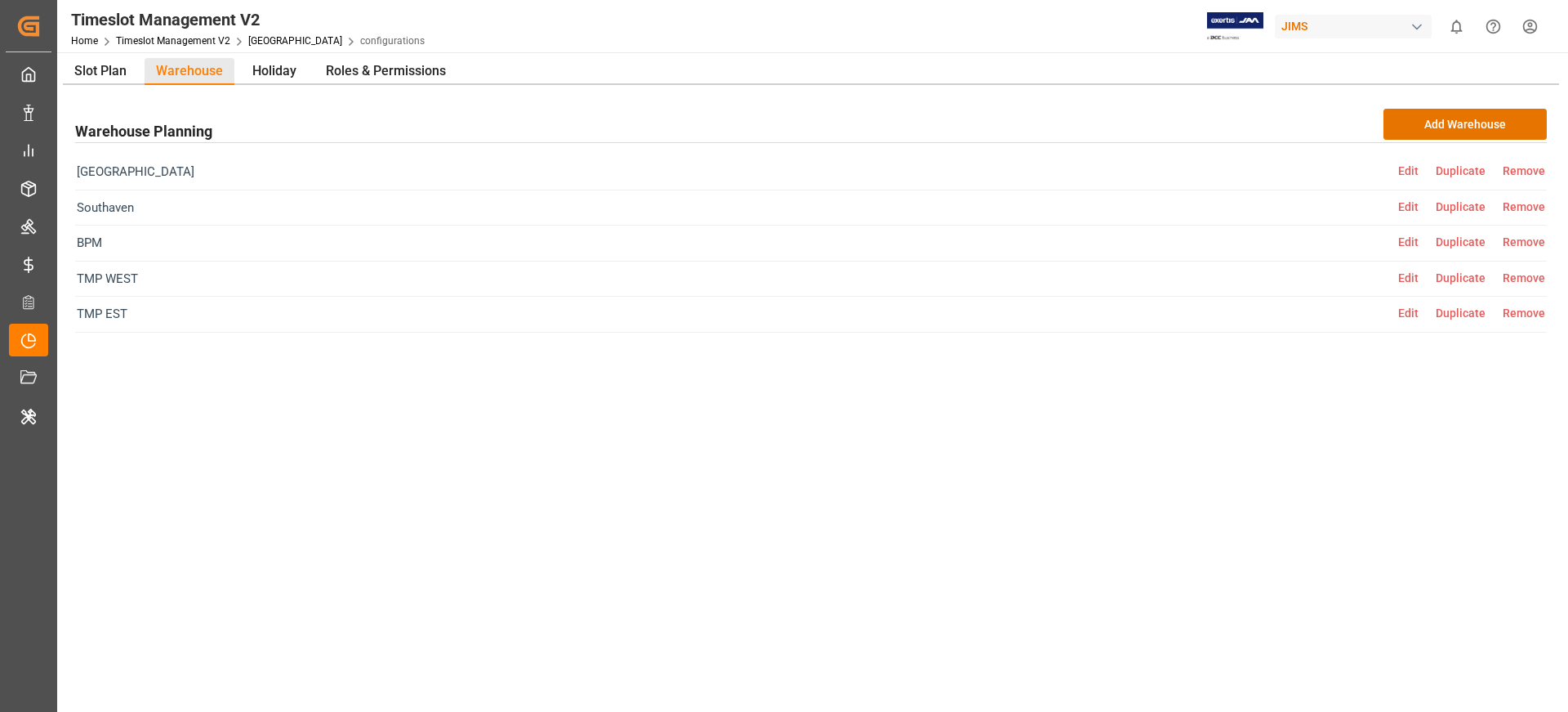
click at [1413, 169] on span "Edit" at bounding box center [1417, 170] width 38 height 13
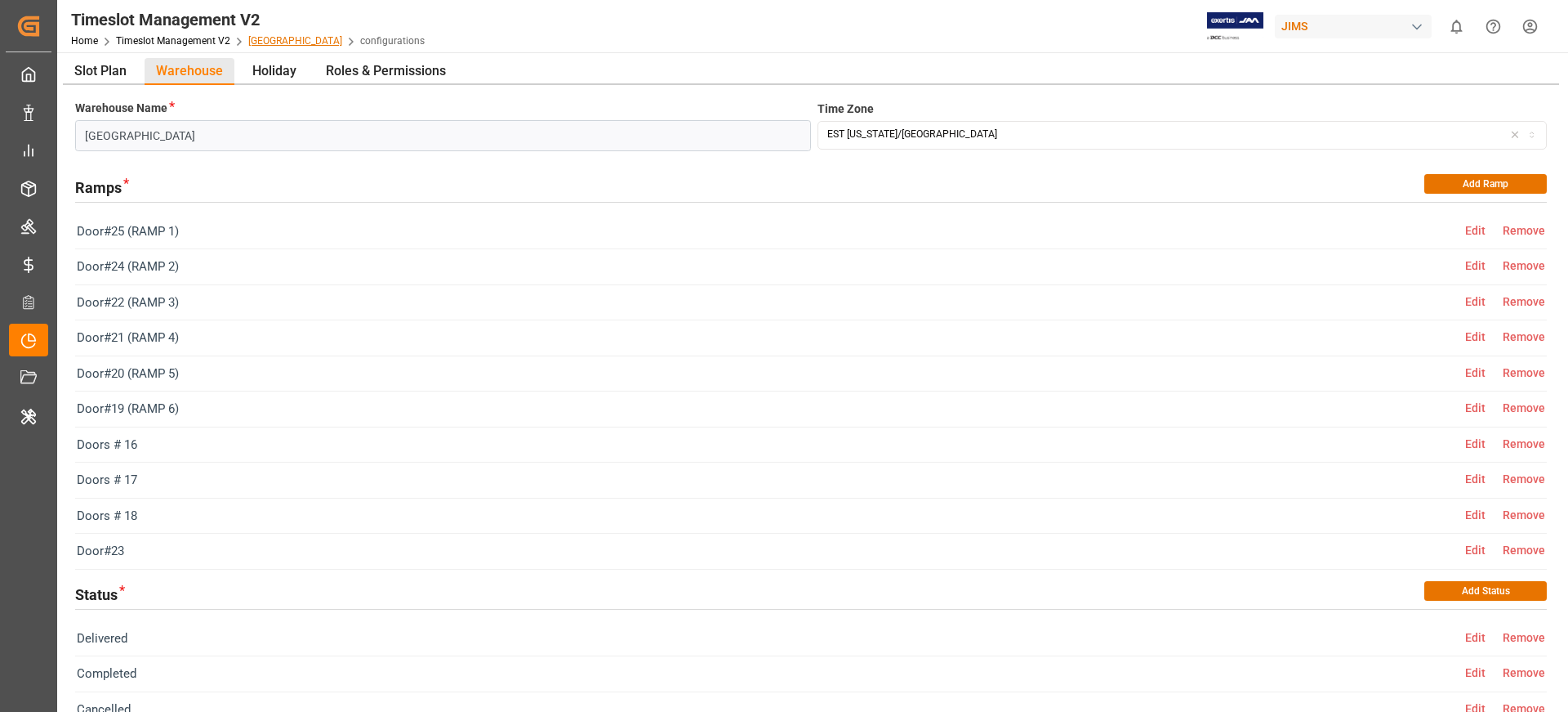
click at [261, 40] on link "[GEOGRAPHIC_DATA]" at bounding box center [295, 41] width 94 height 12
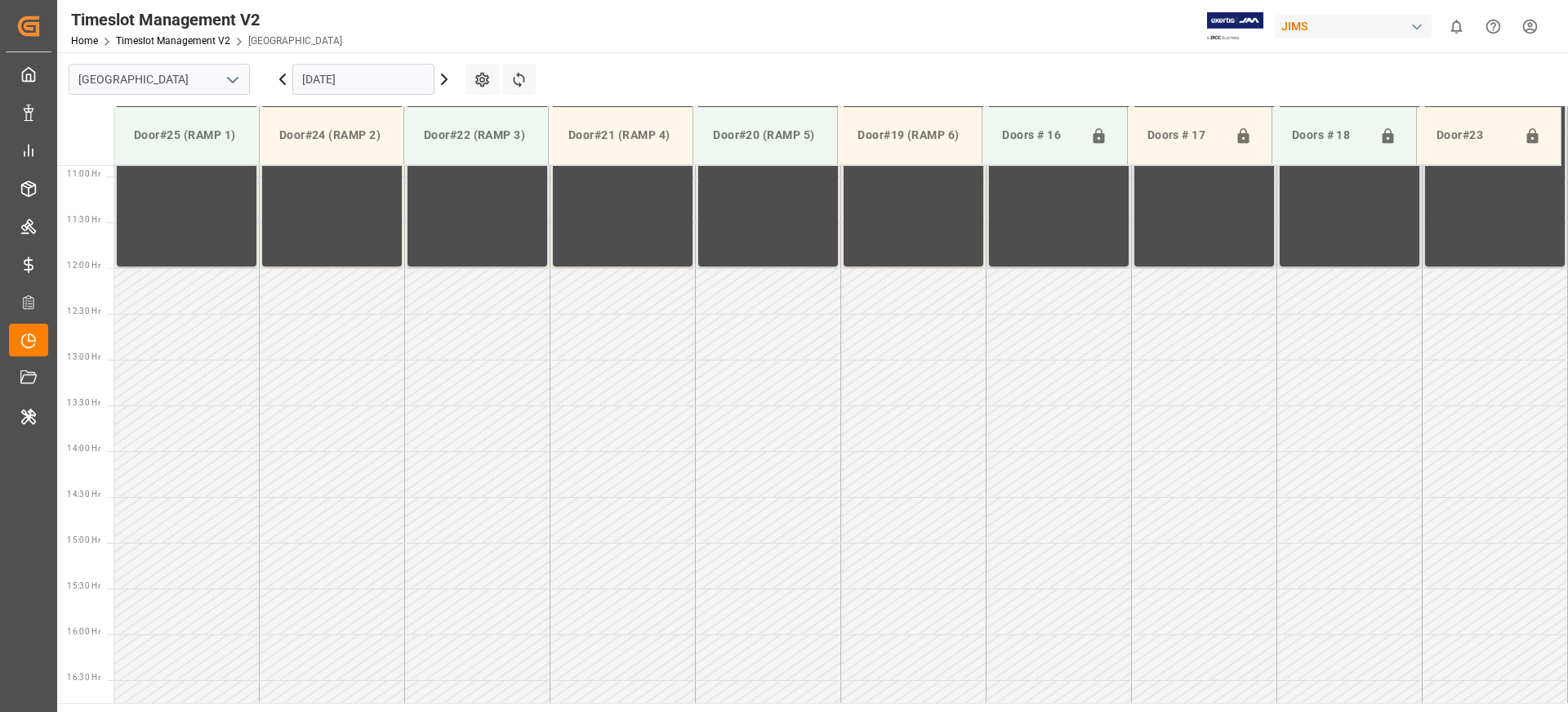
scroll to position [996, 0]
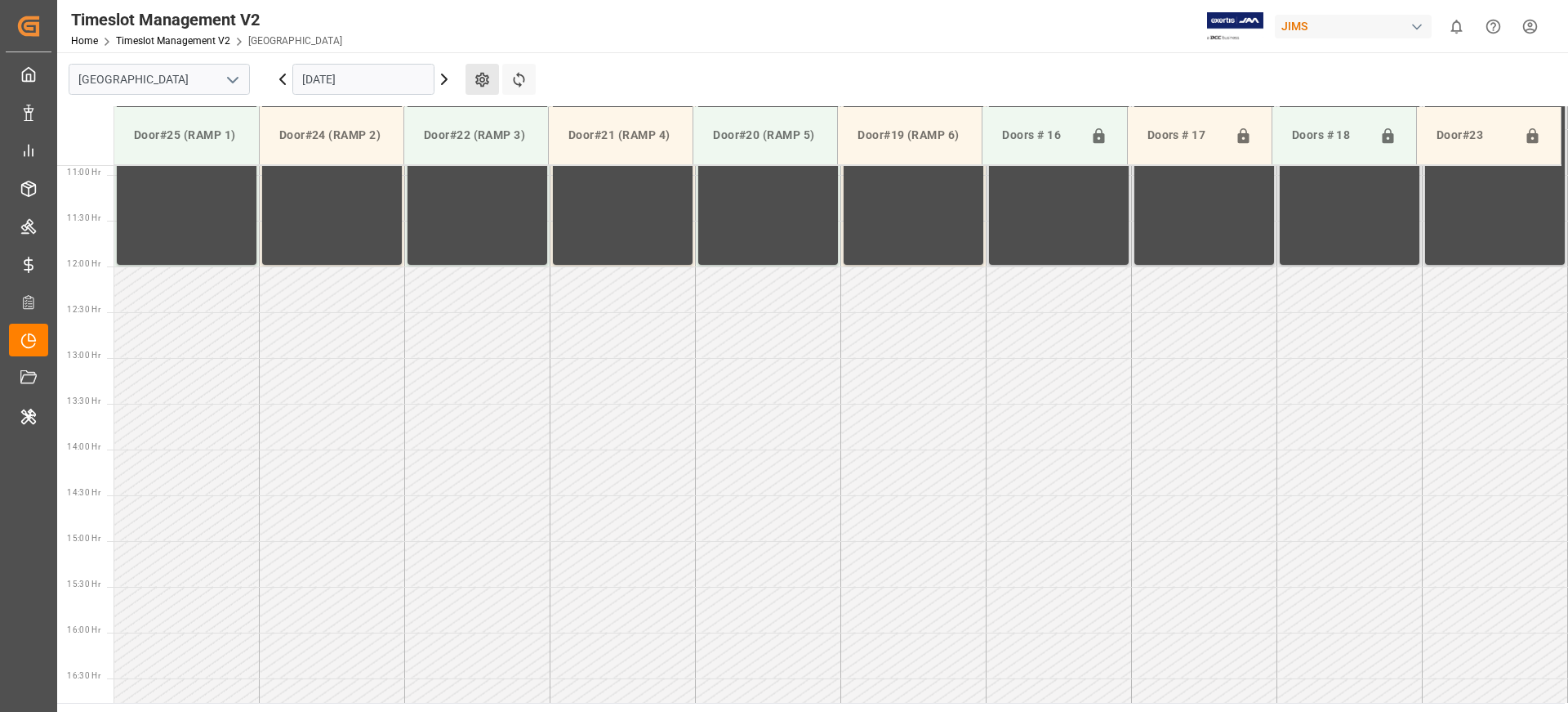
click at [491, 75] on button "Settings" at bounding box center [482, 78] width 34 height 31
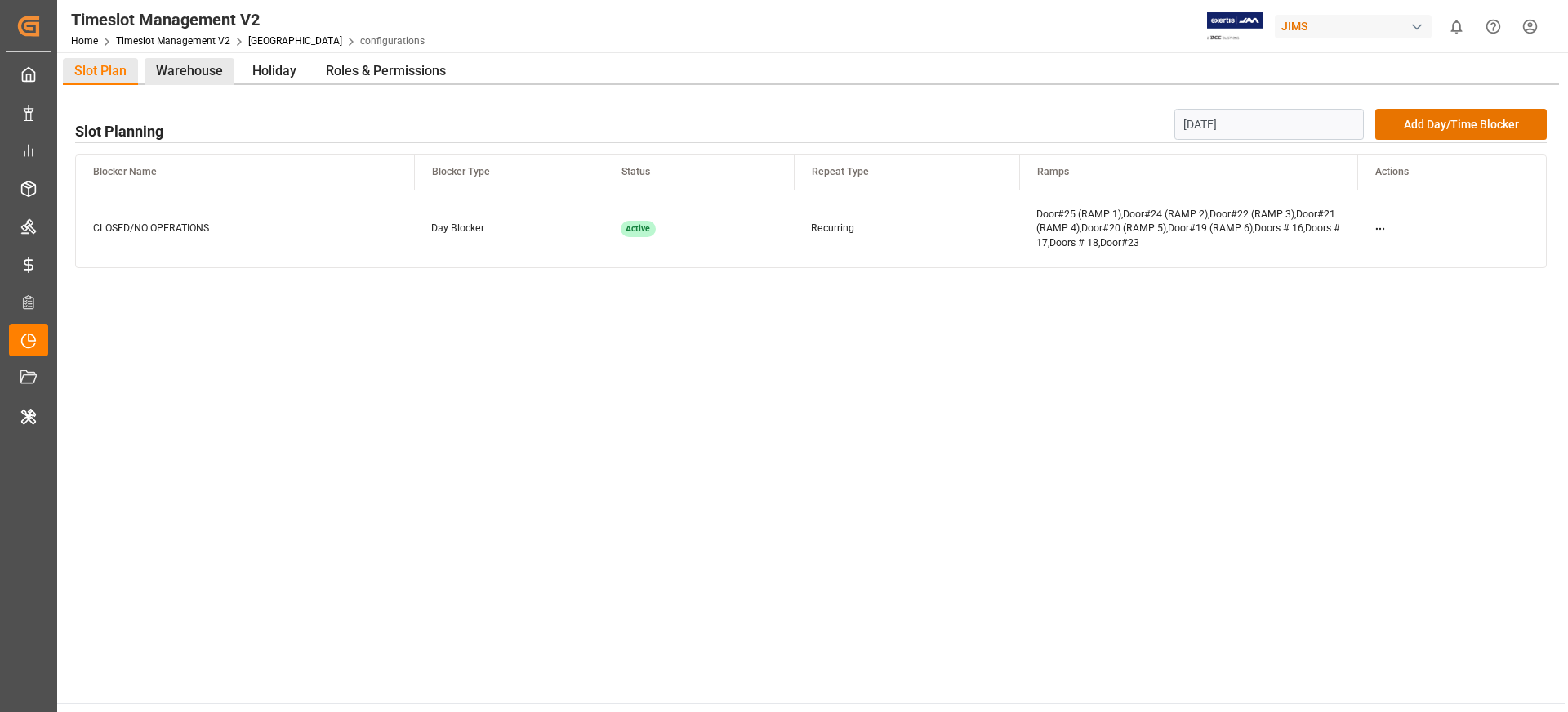
click at [200, 74] on div "Warehouse" at bounding box center [189, 71] width 90 height 27
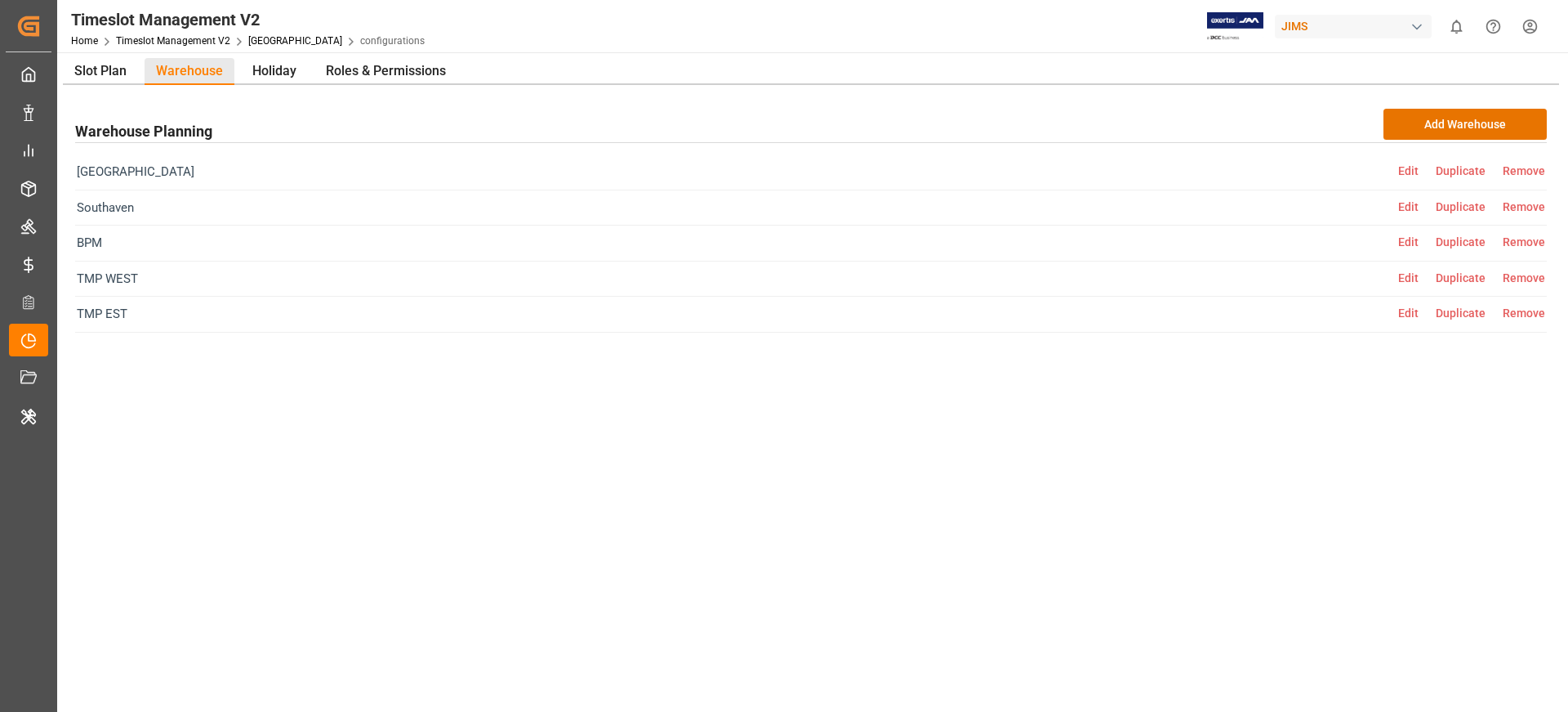
click at [1409, 208] on span "Edit" at bounding box center [1417, 206] width 38 height 13
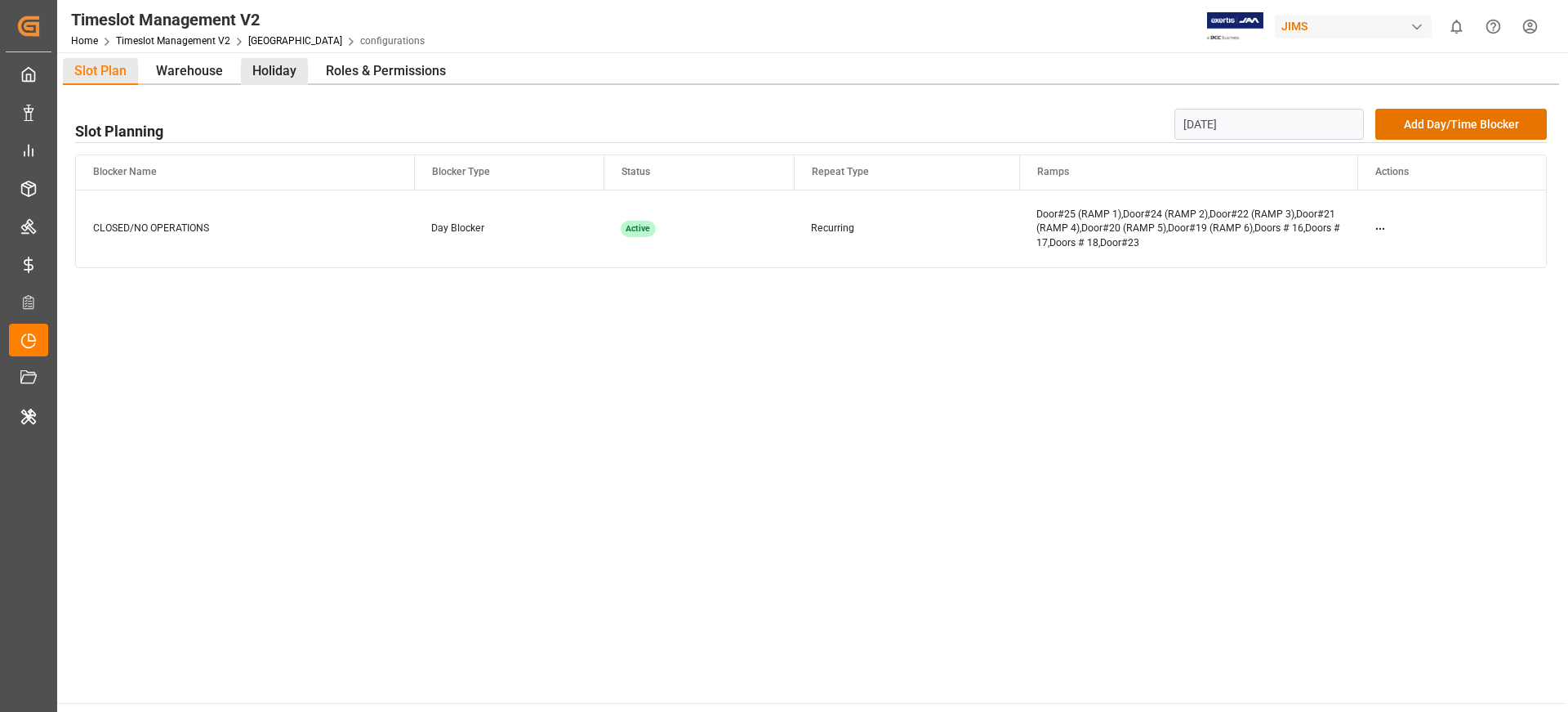
click at [270, 65] on div "Holiday" at bounding box center [274, 71] width 67 height 27
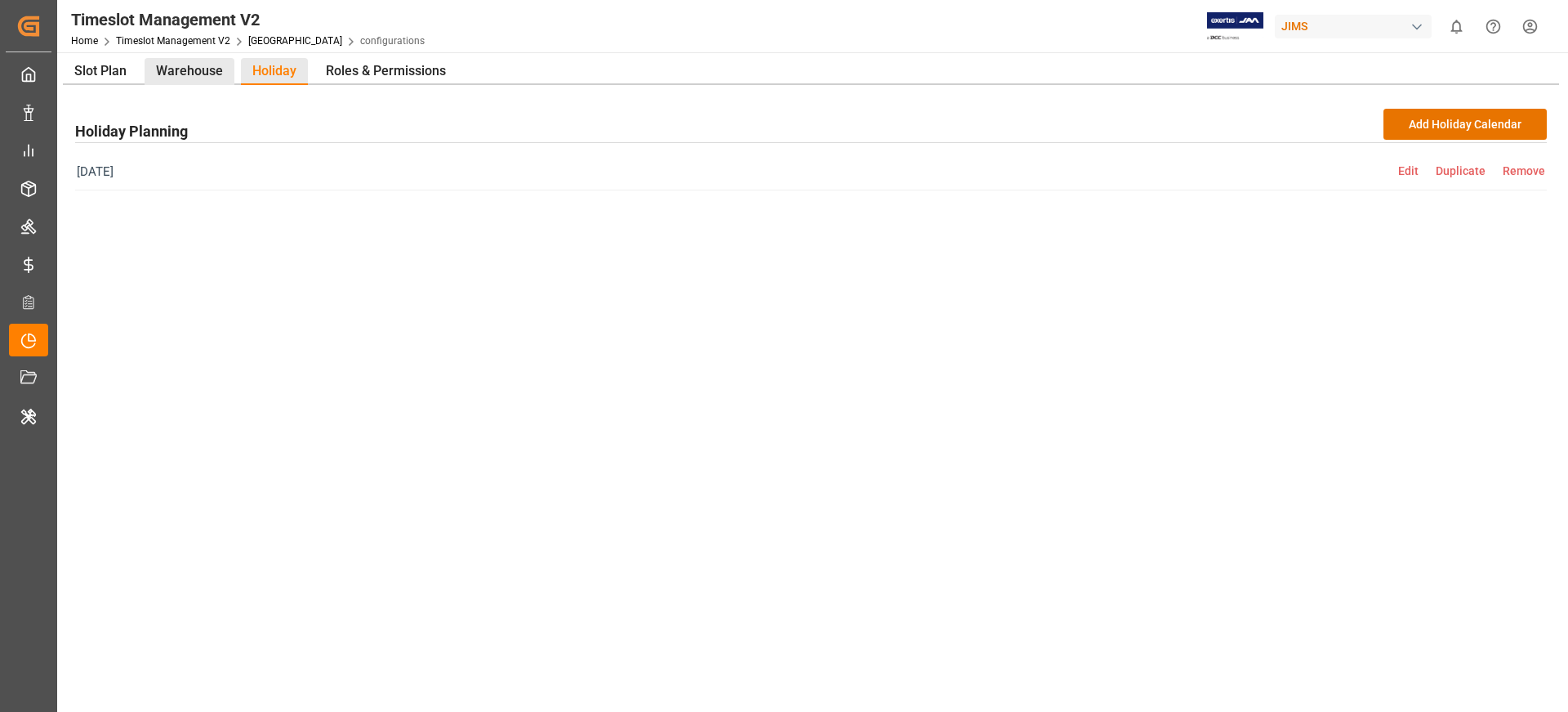
click at [187, 66] on div "Warehouse" at bounding box center [189, 71] width 90 height 27
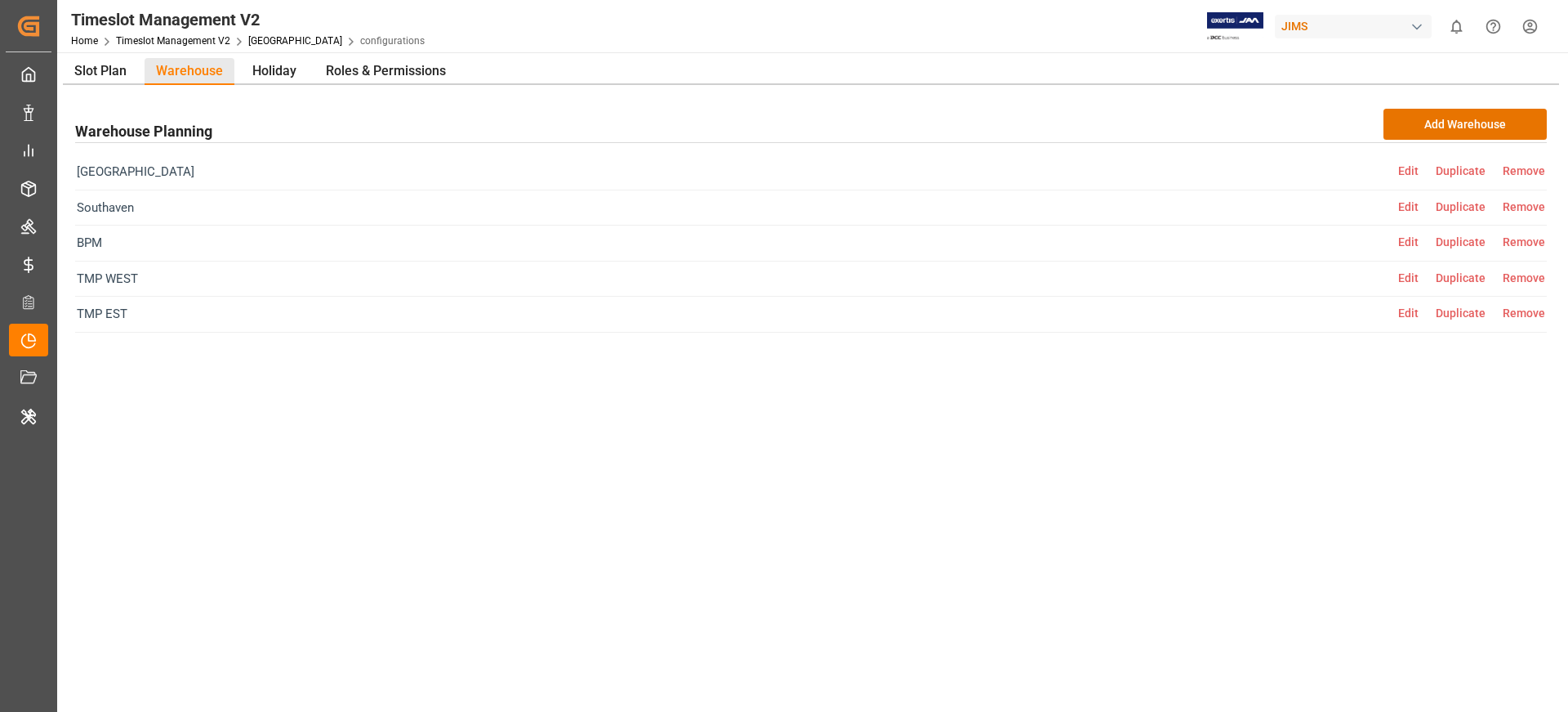
click at [1410, 245] on span "Edit" at bounding box center [1417, 242] width 38 height 13
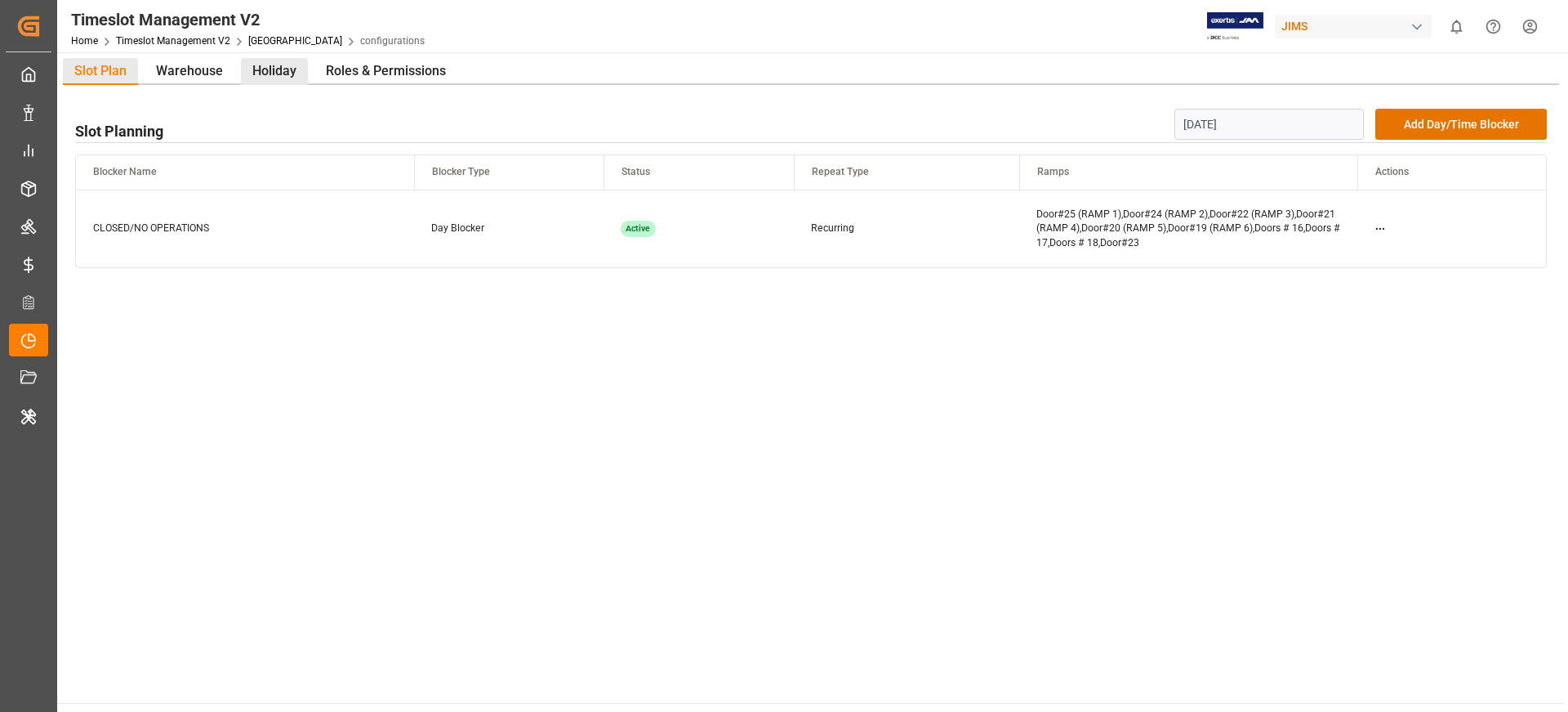
click at [265, 67] on div "Holiday" at bounding box center [274, 71] width 67 height 27
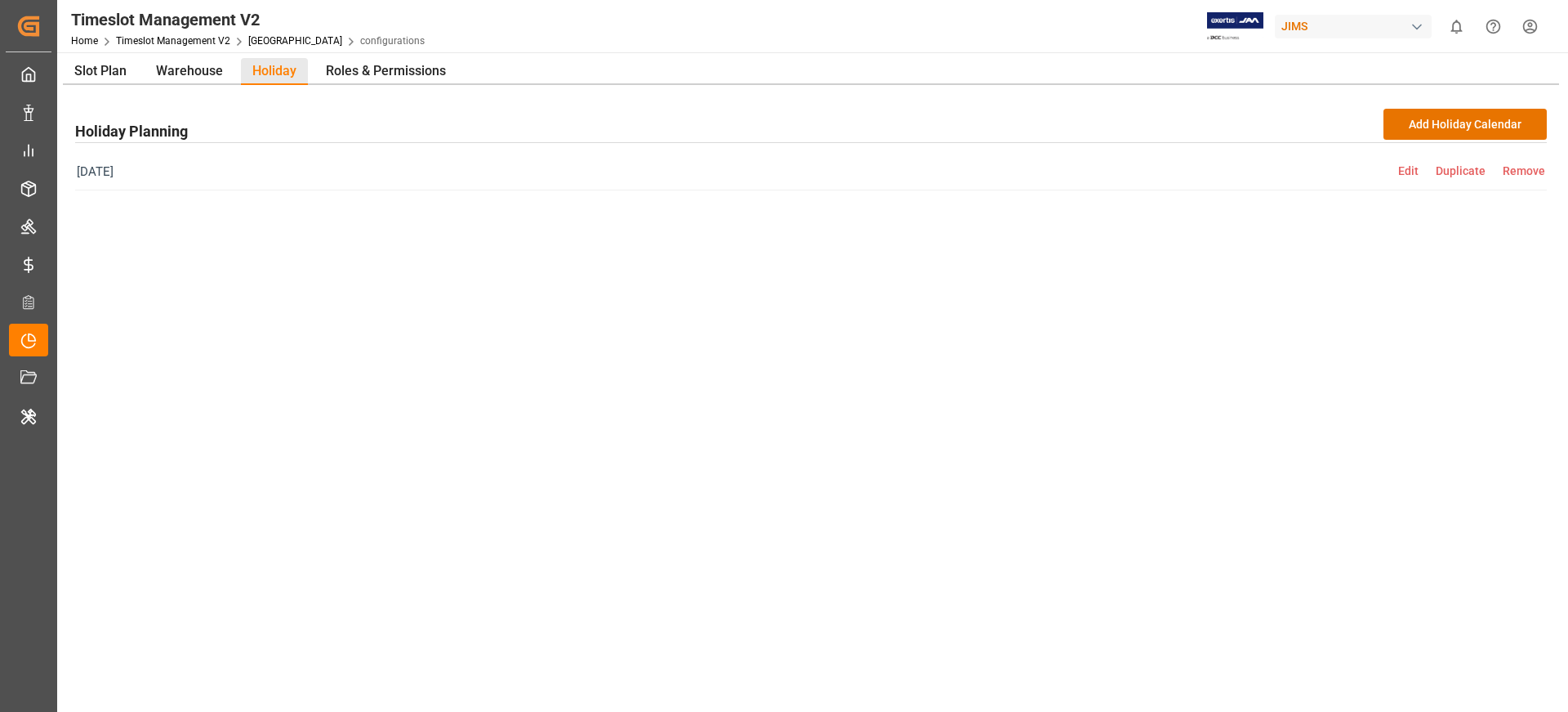
click at [185, 85] on div "Holiday Planning Add Holiday Calendar Thanksgiving Edit Duplicate Remove" at bounding box center [811, 410] width 1496 height 651
click at [194, 67] on div "Warehouse" at bounding box center [189, 71] width 90 height 27
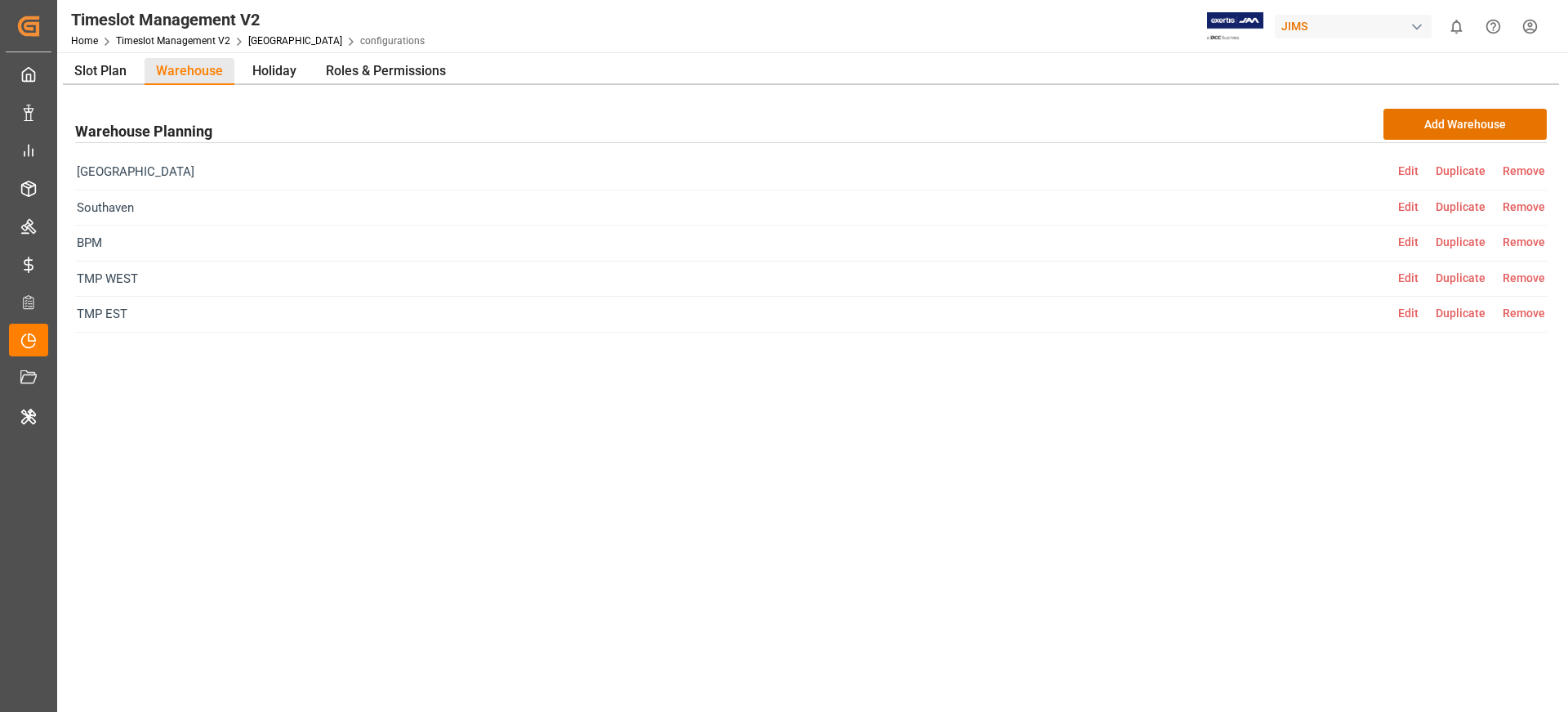
click at [1410, 277] on span "Edit" at bounding box center [1417, 277] width 38 height 13
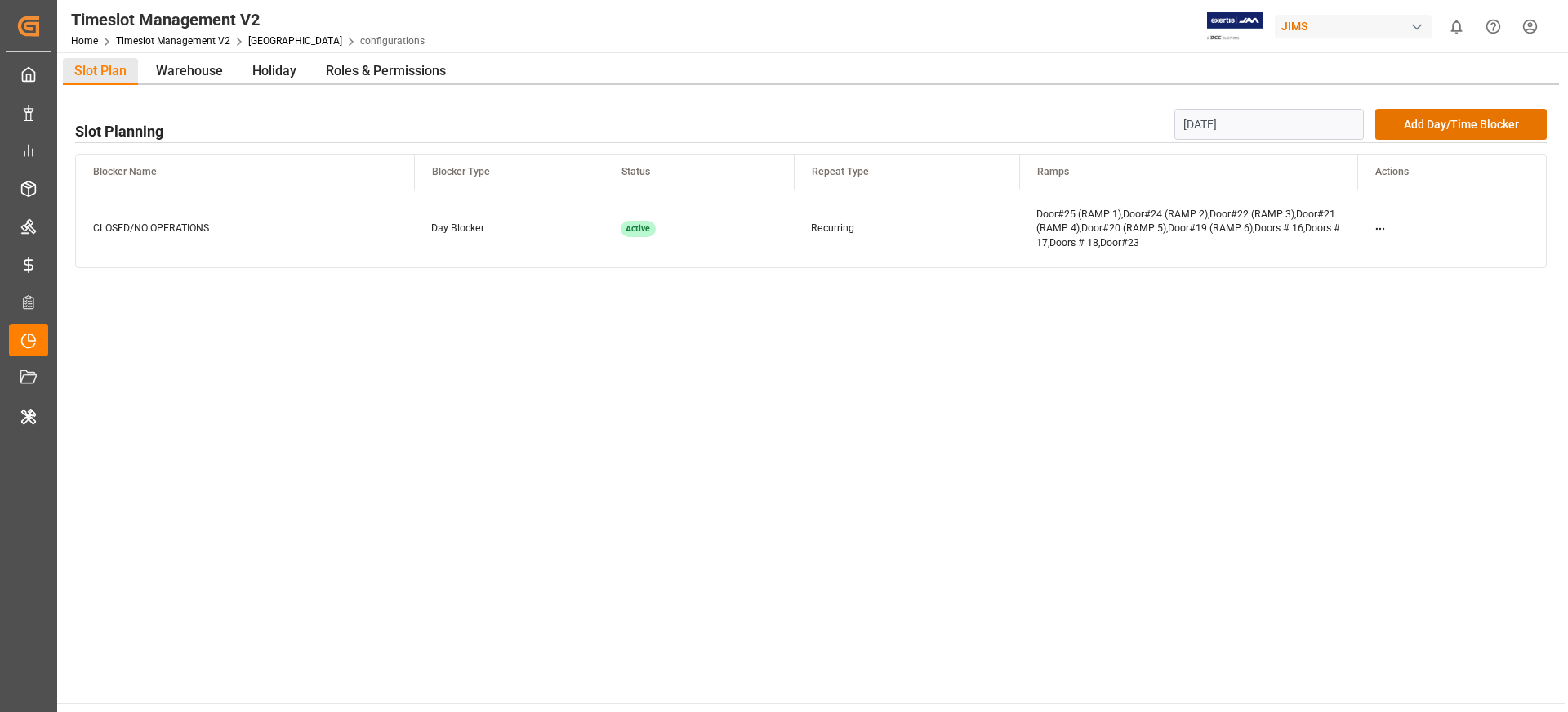
click at [233, 58] on div "Slot Plan Warehouse Holiday Roles & Permissions" at bounding box center [263, 71] width 401 height 27
click at [205, 77] on div "Warehouse" at bounding box center [189, 71] width 90 height 27
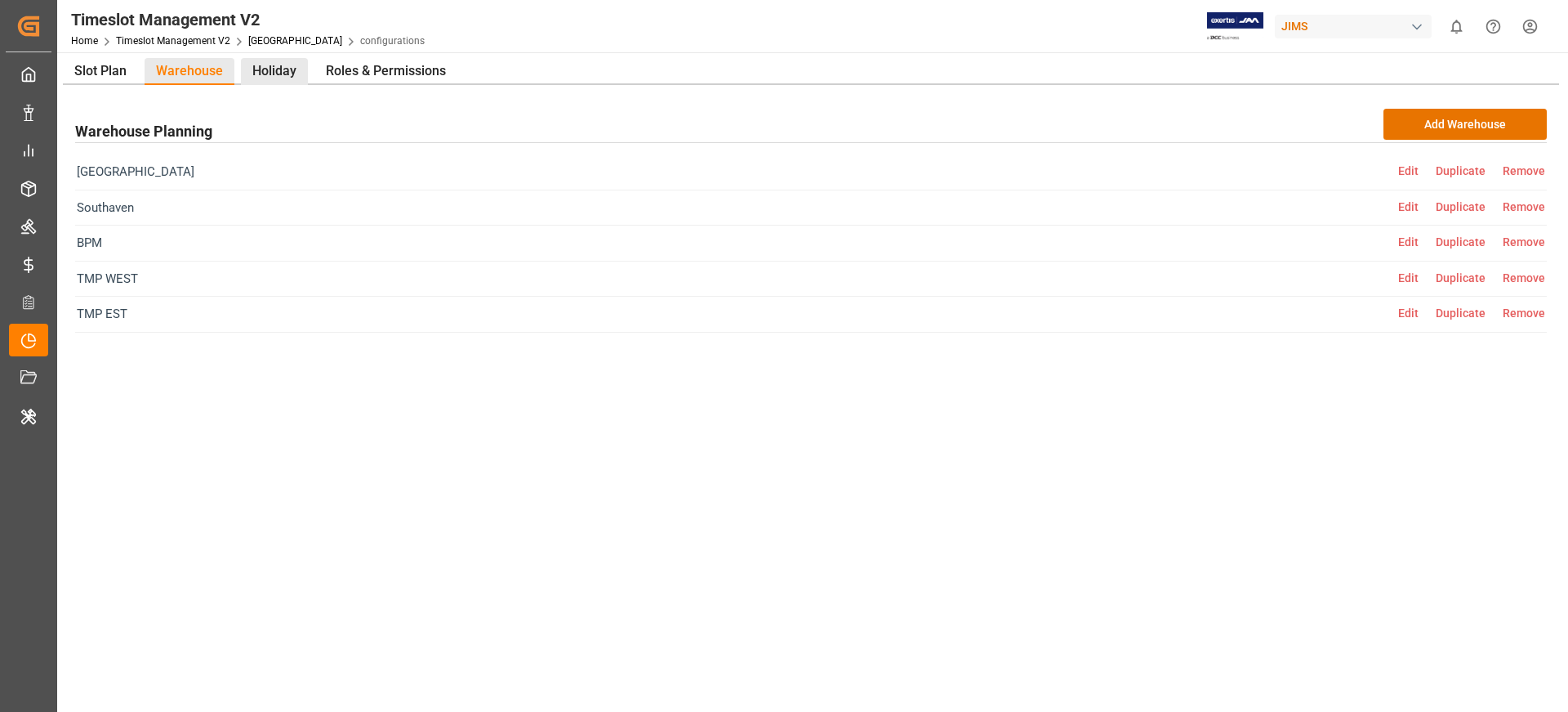
click at [277, 77] on div "Holiday" at bounding box center [274, 71] width 67 height 27
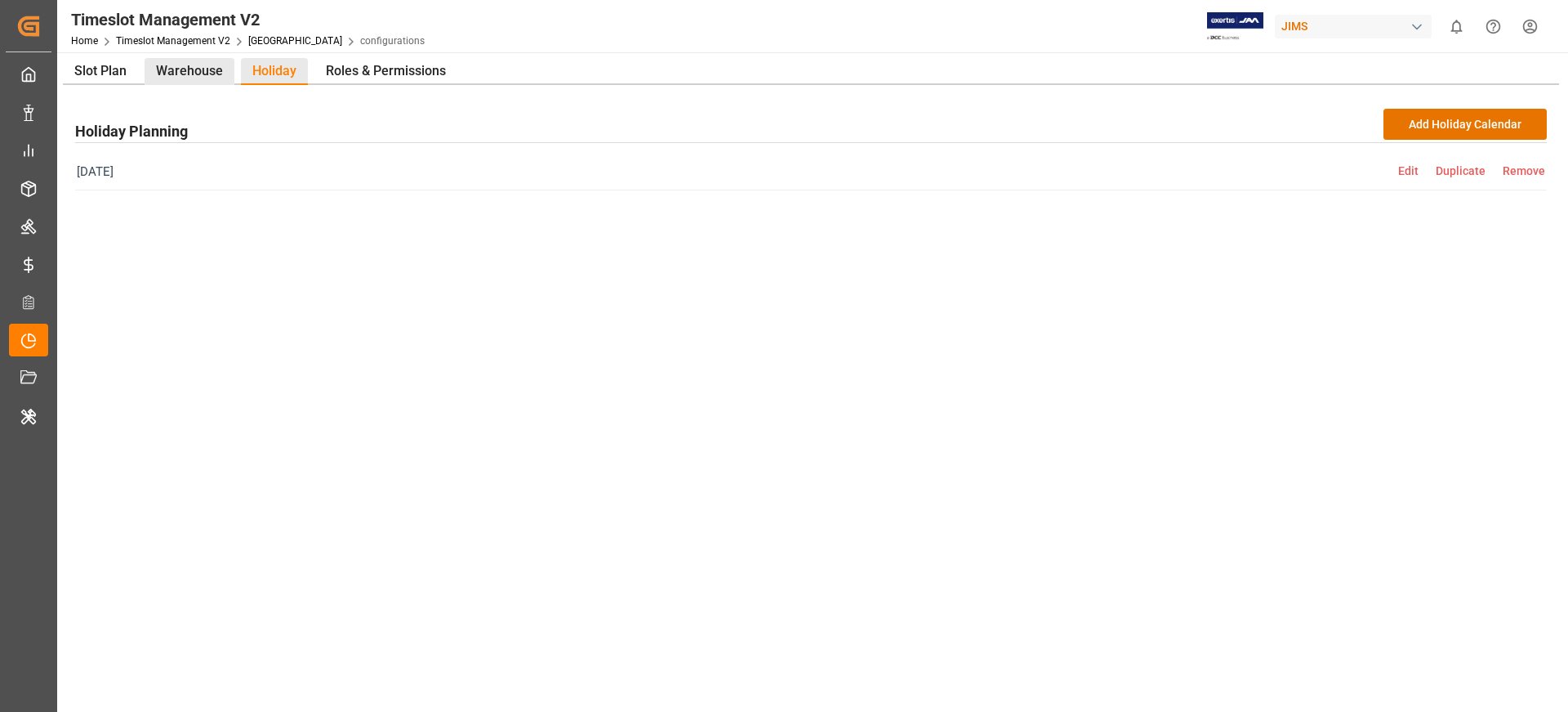
click at [182, 76] on div "Warehouse" at bounding box center [189, 71] width 90 height 27
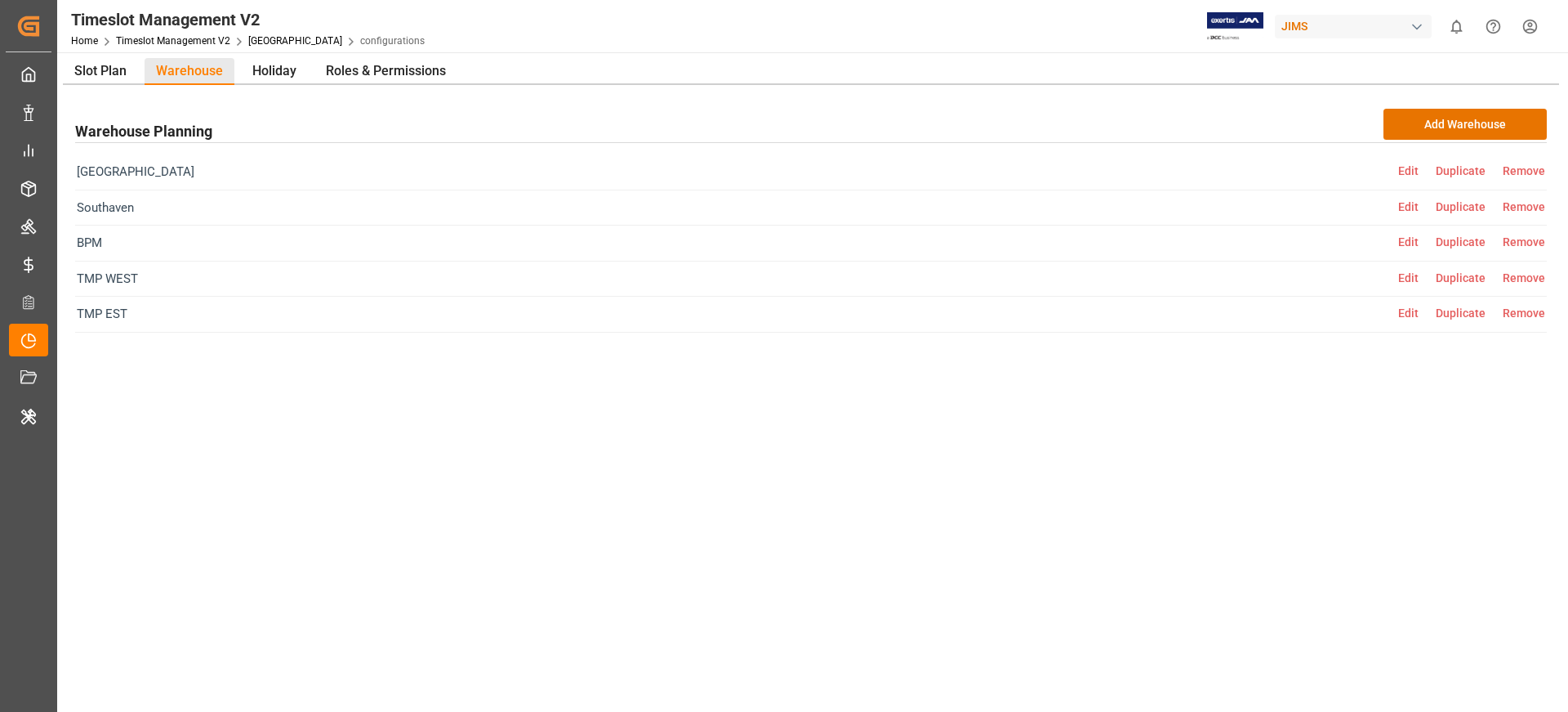
click at [1409, 277] on span "Edit" at bounding box center [1417, 277] width 38 height 13
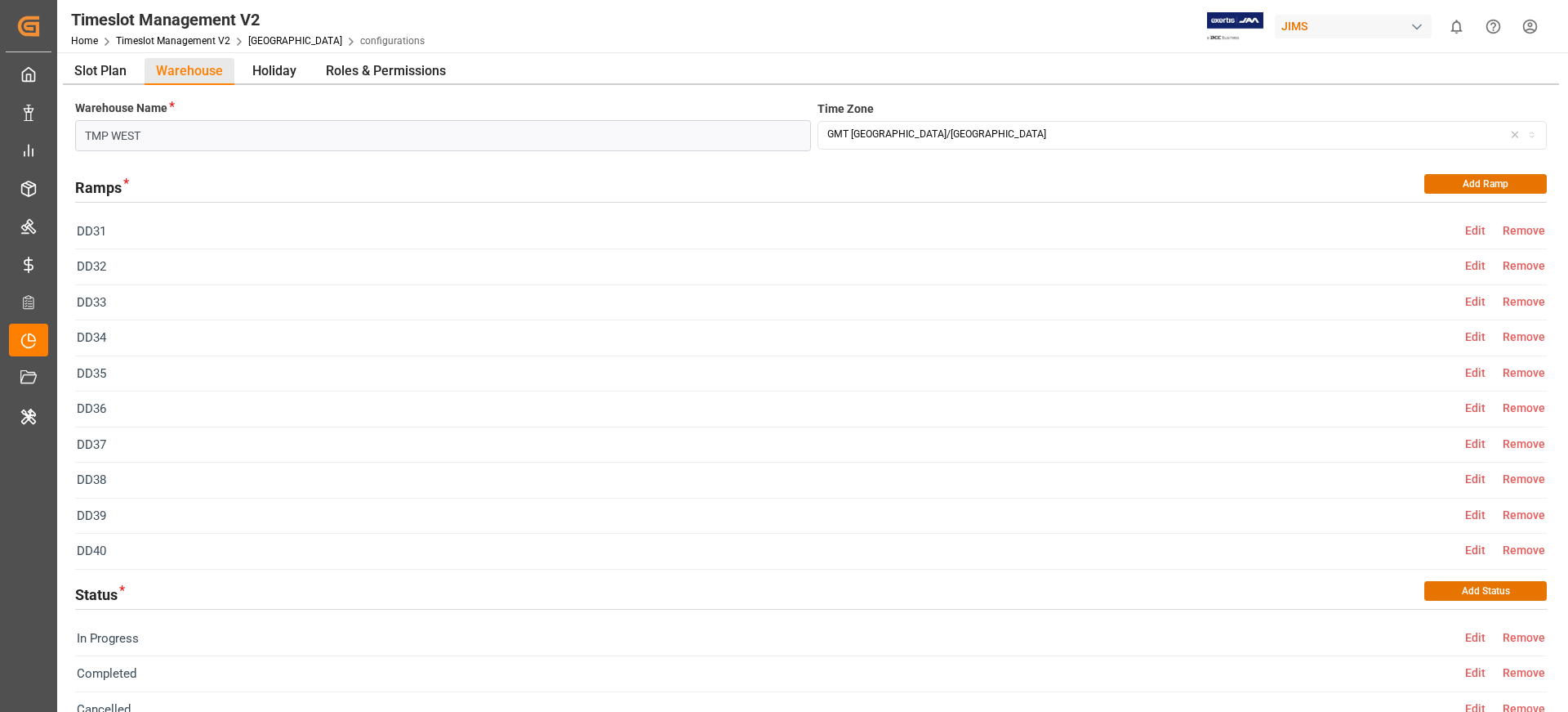
scroll to position [679, 0]
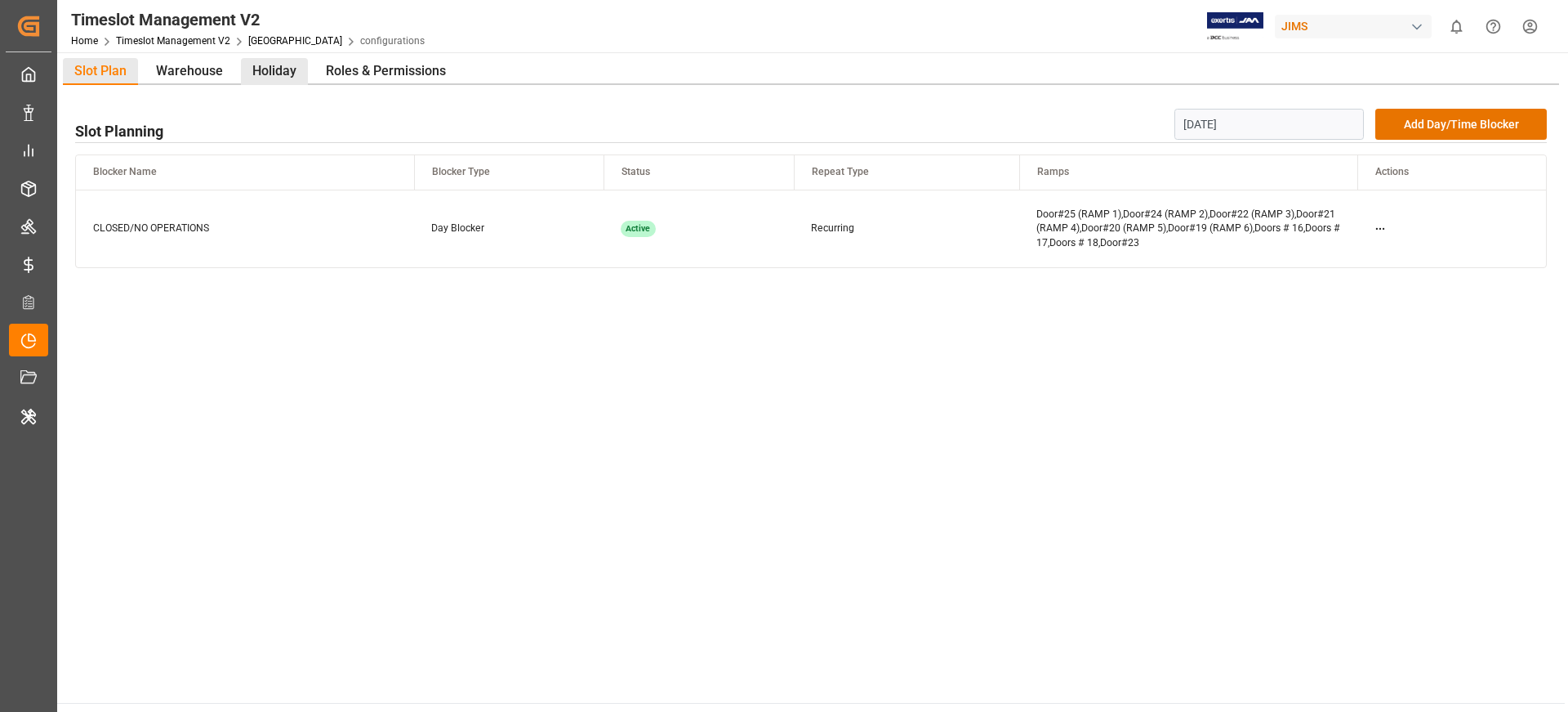
click at [287, 66] on div "Holiday" at bounding box center [274, 71] width 67 height 27
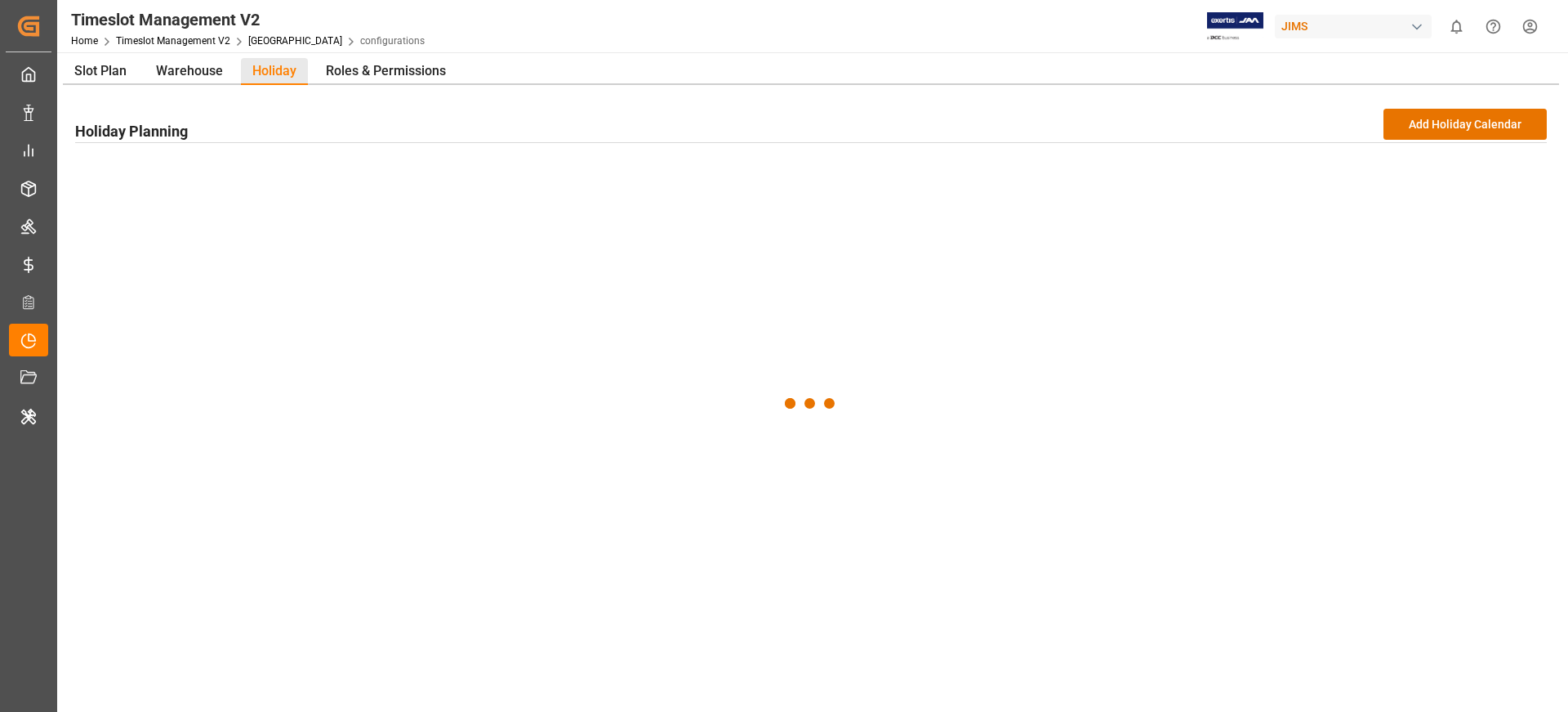
scroll to position [14, 0]
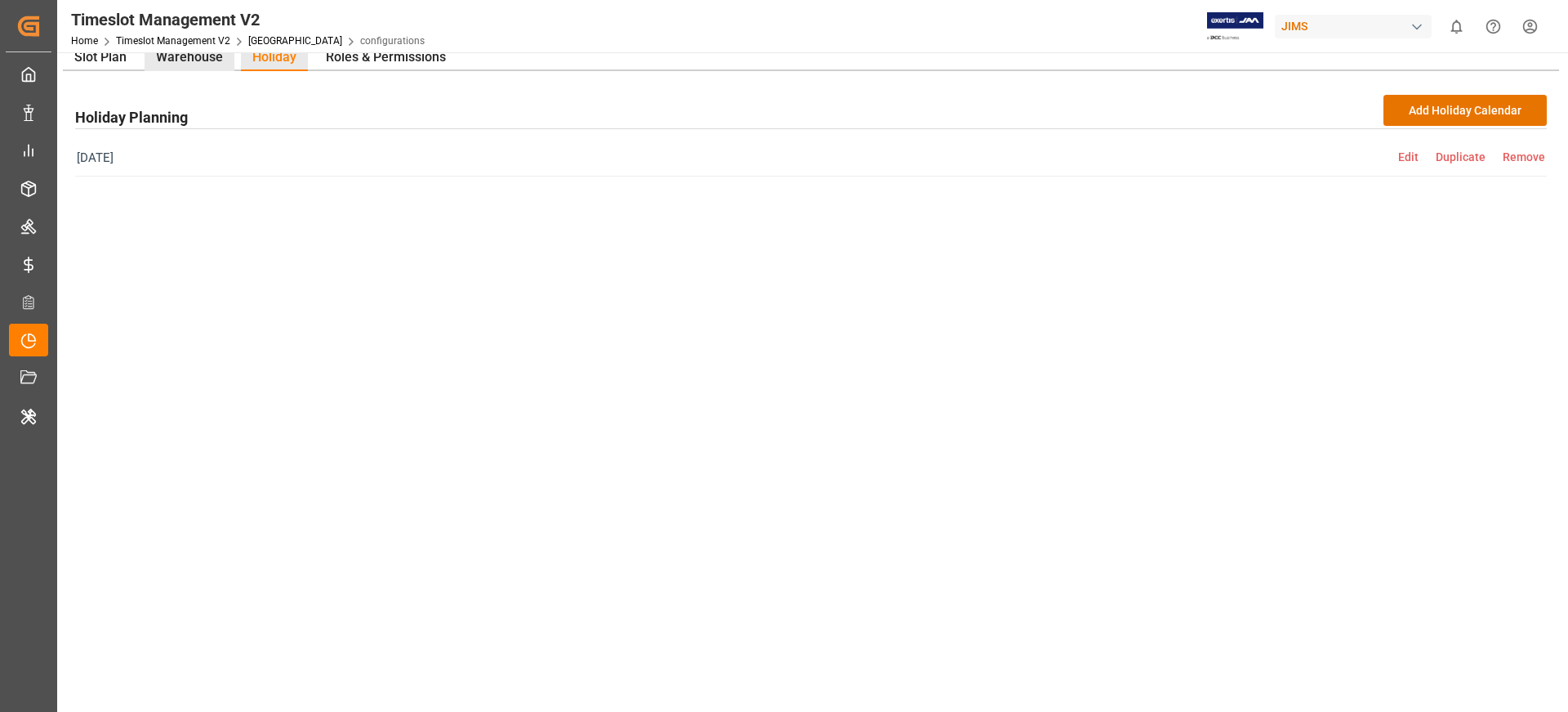
click at [198, 58] on div "Warehouse" at bounding box center [189, 57] width 90 height 27
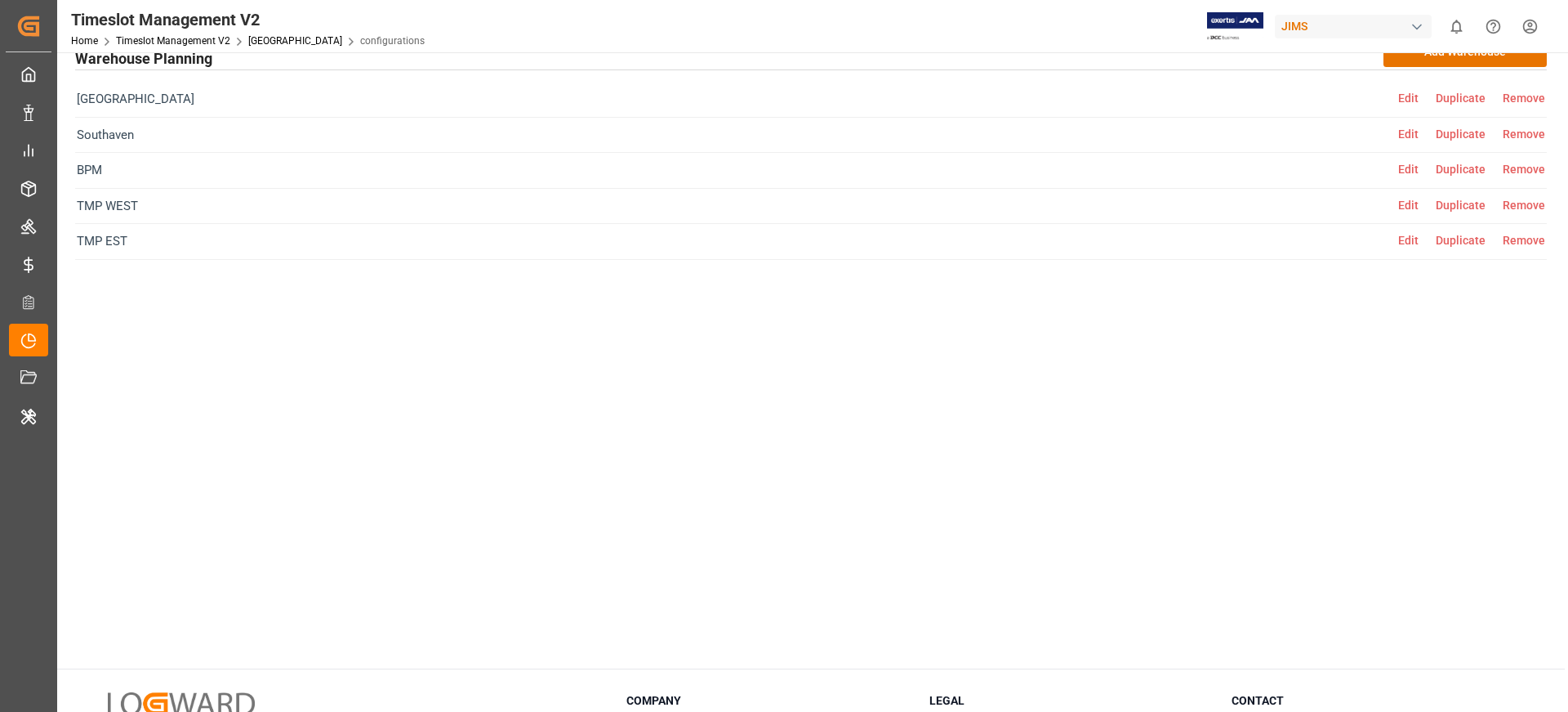
click at [1403, 246] on span "Edit" at bounding box center [1417, 240] width 38 height 13
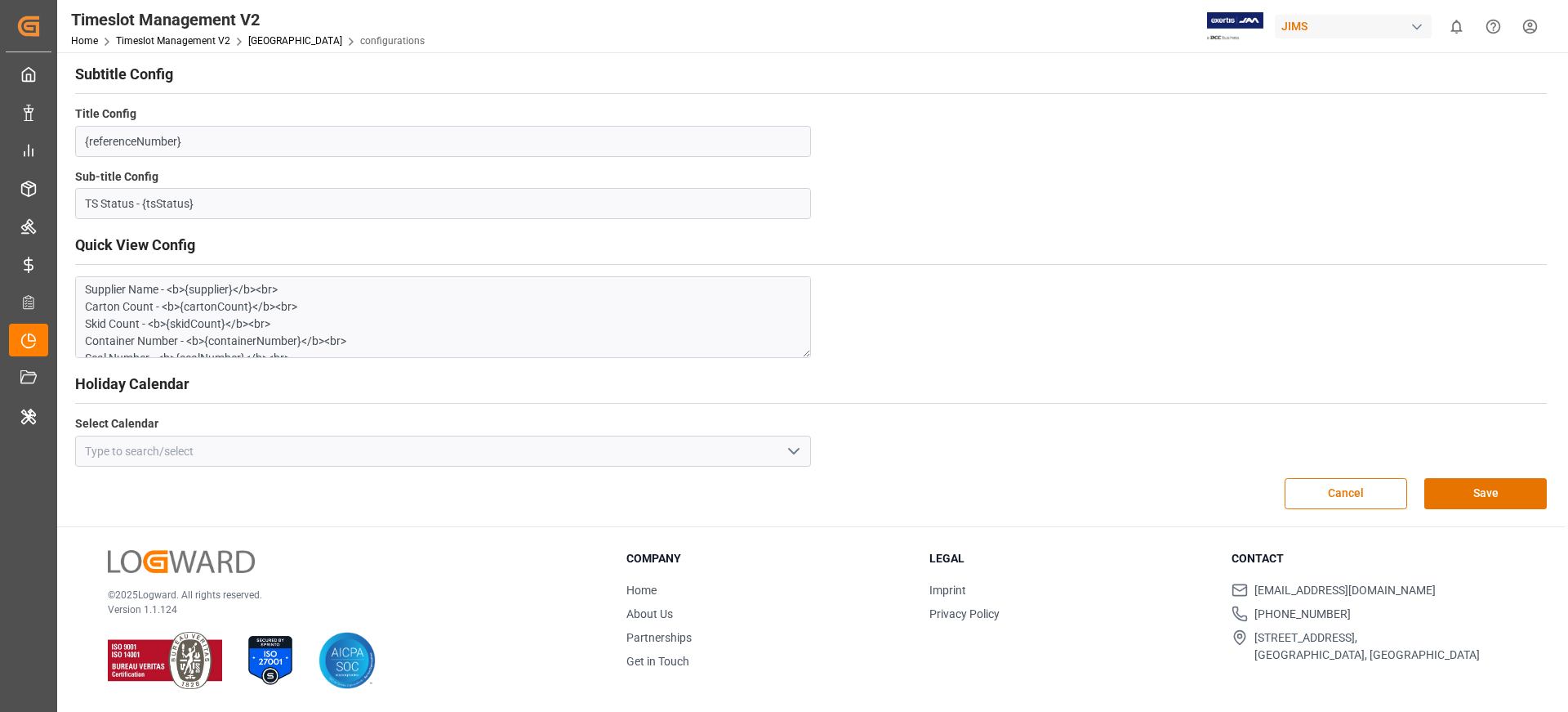
scroll to position [0, 0]
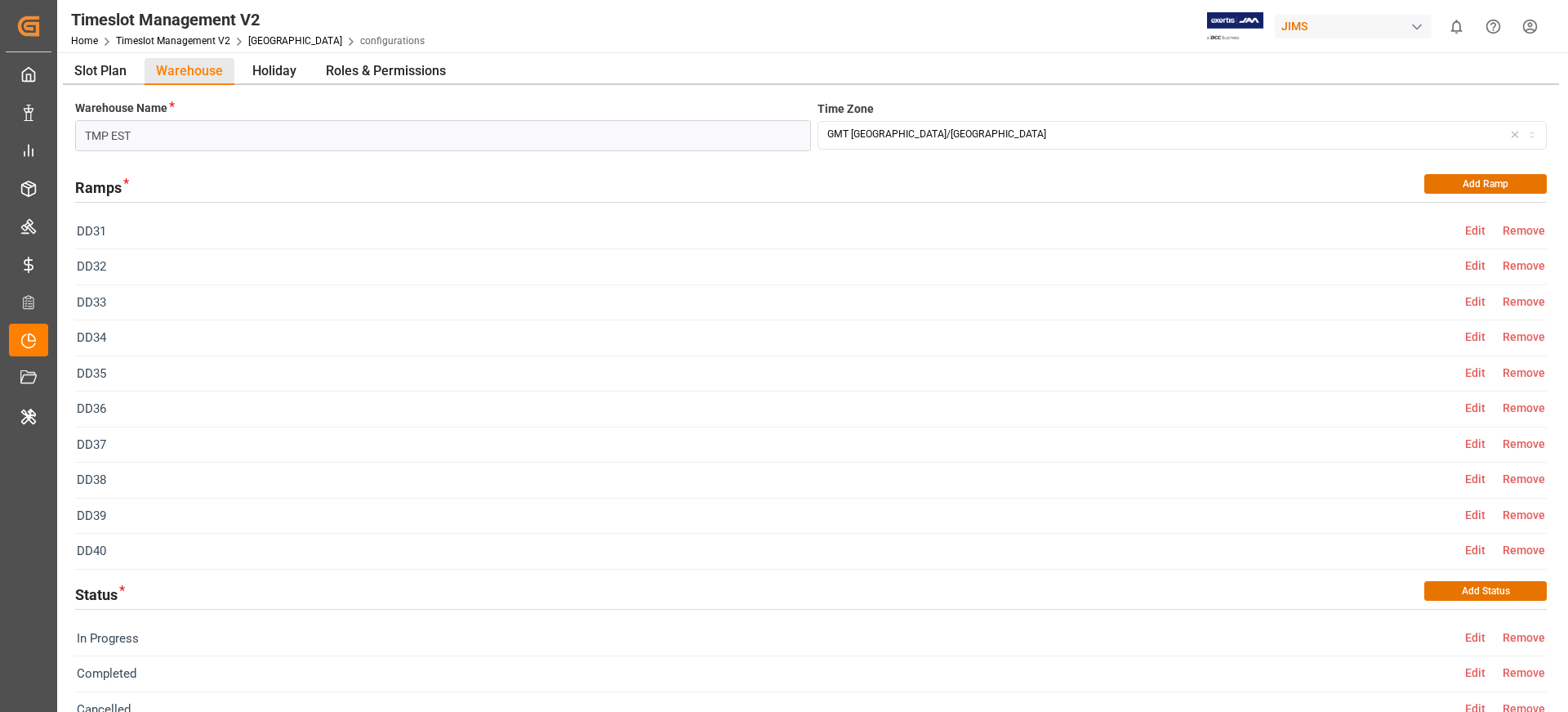
click at [268, 47] on div "Home Timeslot Management V2 Montreal configurations" at bounding box center [247, 40] width 353 height 17
click at [281, 40] on link "[GEOGRAPHIC_DATA]" at bounding box center [295, 41] width 94 height 12
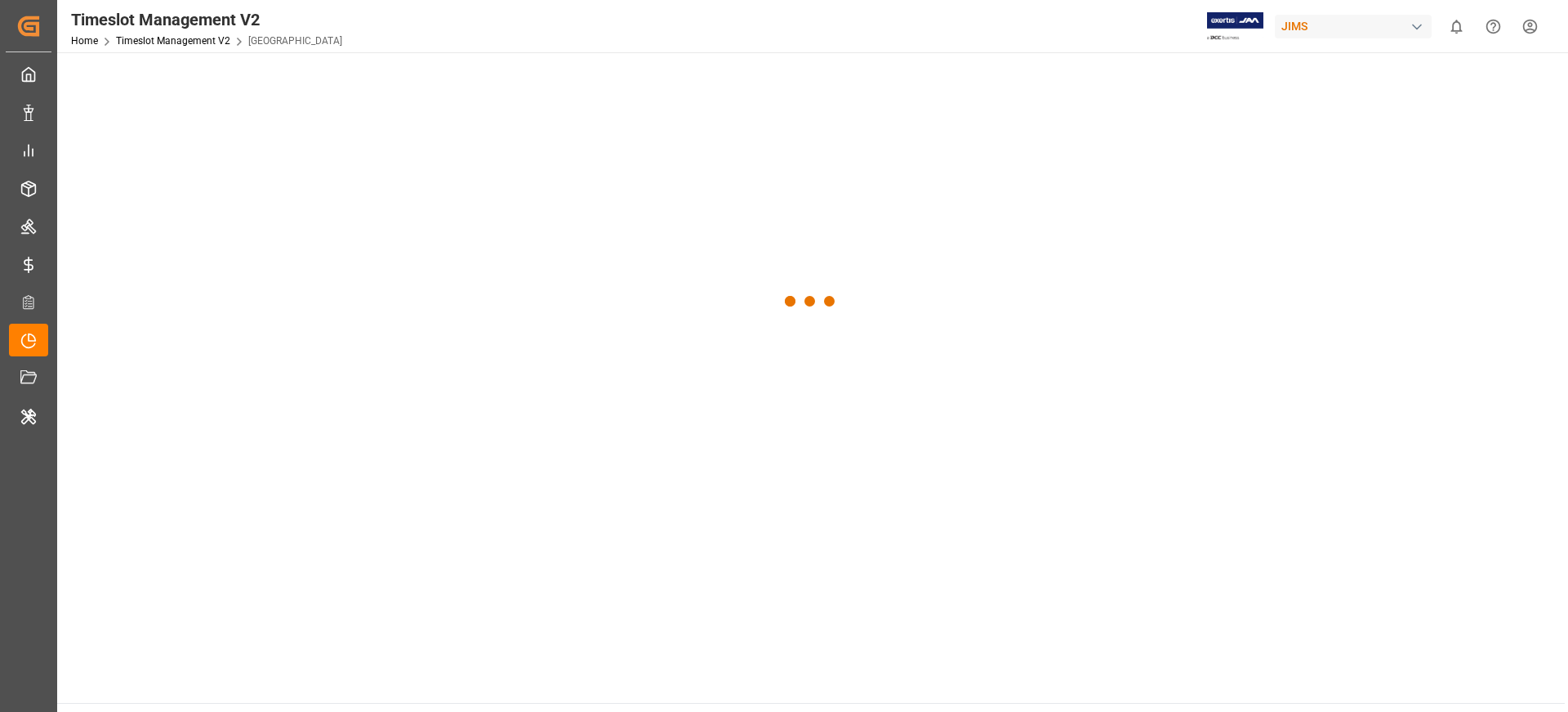
click at [1330, 27] on div "JIMS" at bounding box center [1353, 27] width 156 height 24
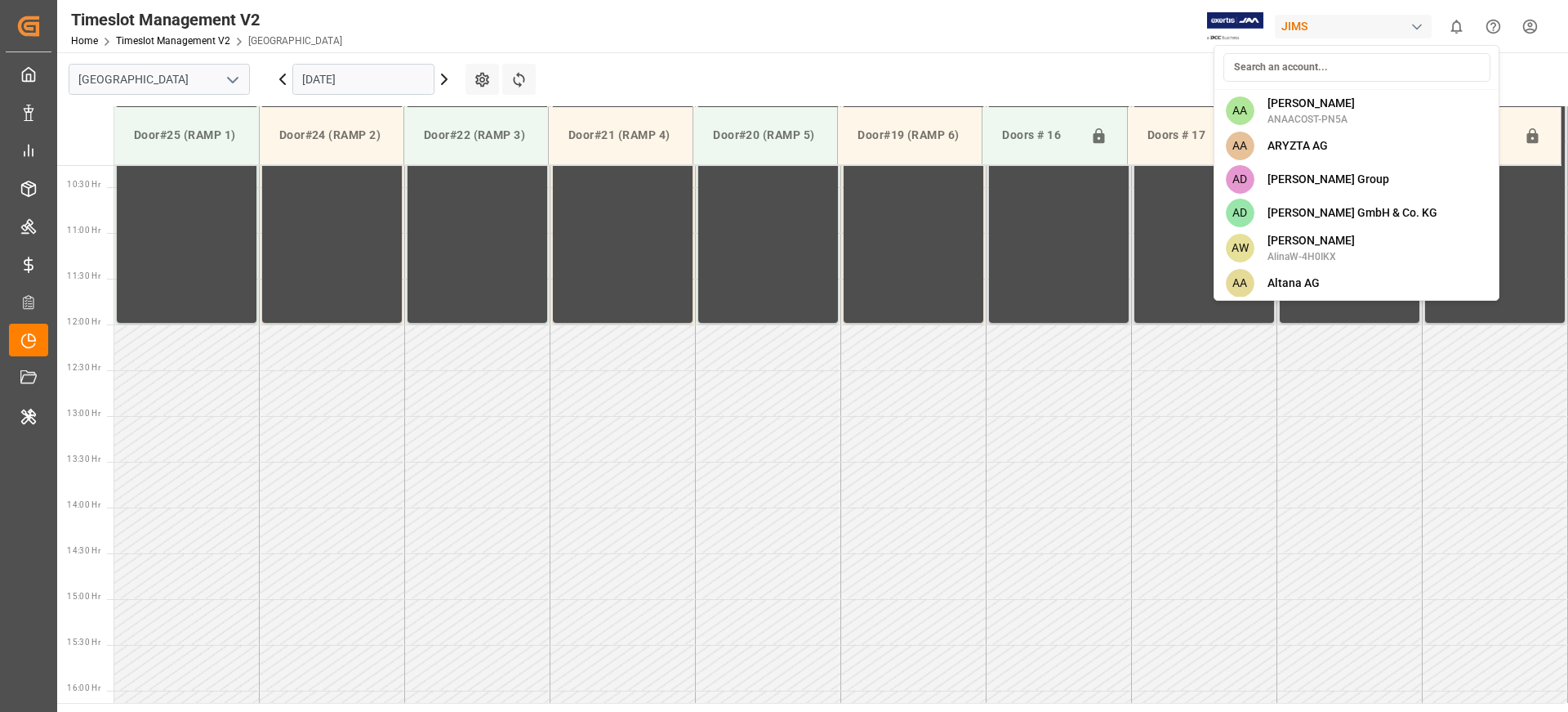
scroll to position [996, 0]
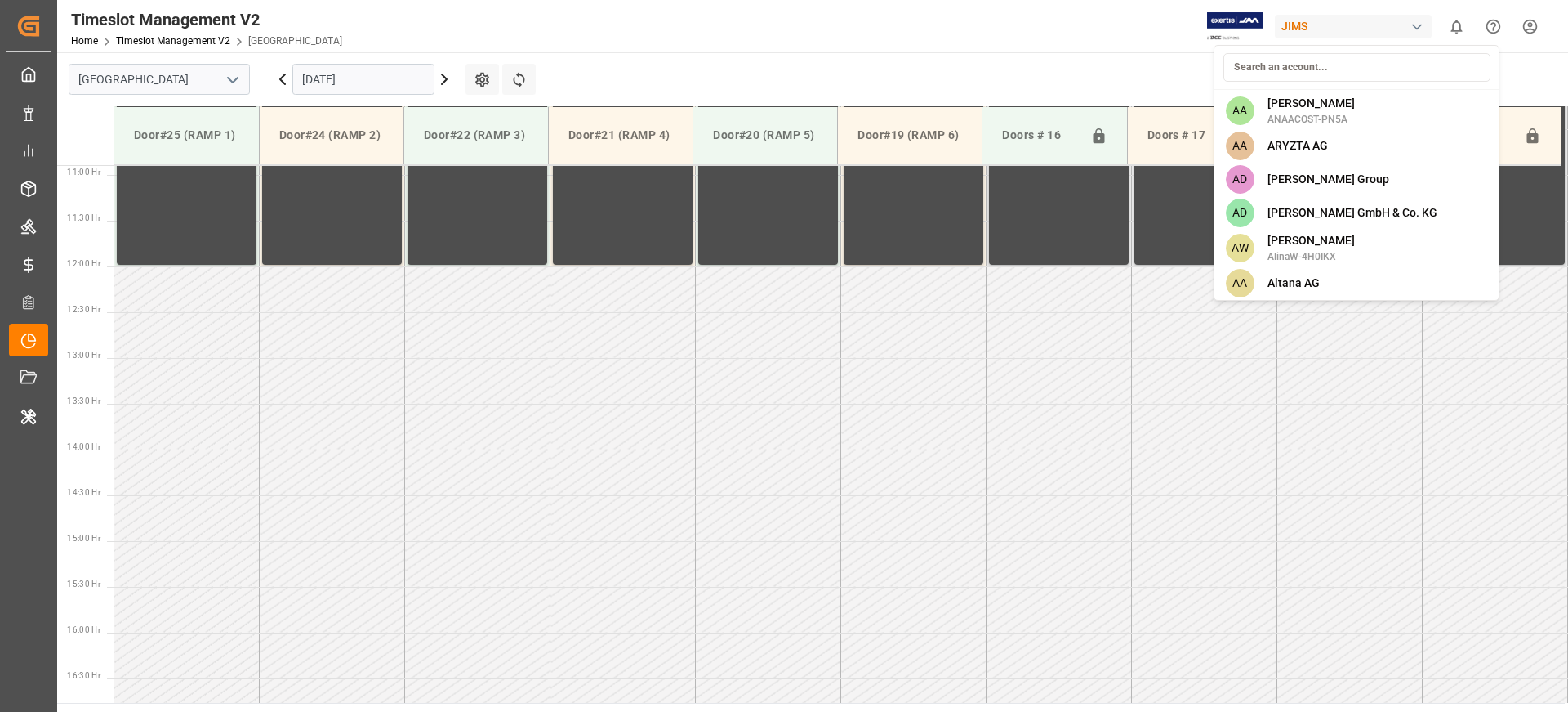
click at [767, 43] on html "Created by potrace 1.15, written by [PERSON_NAME] [DATE]-[DATE] Created by potr…" at bounding box center [784, 417] width 1568 height 834
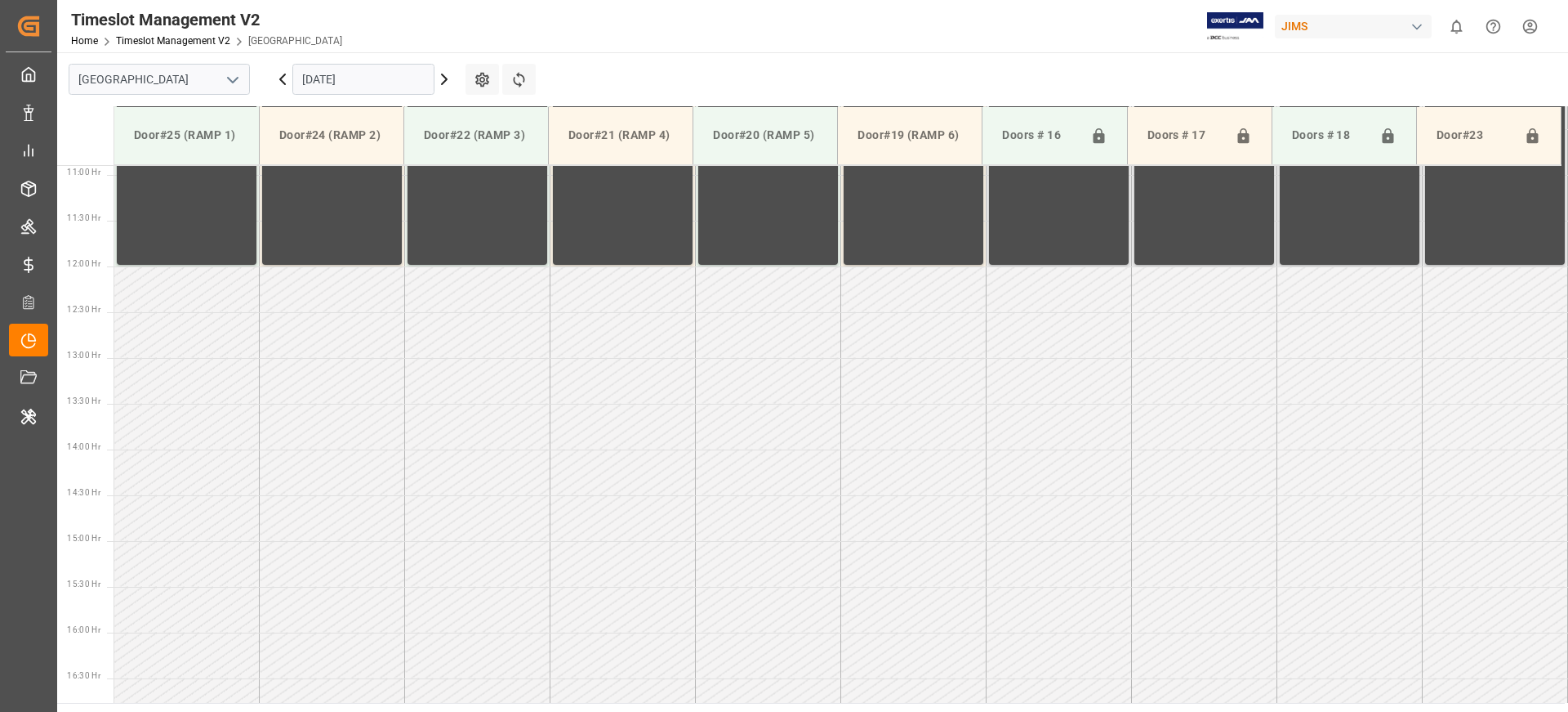
click at [1351, 26] on div "JIMS" at bounding box center [1353, 27] width 156 height 24
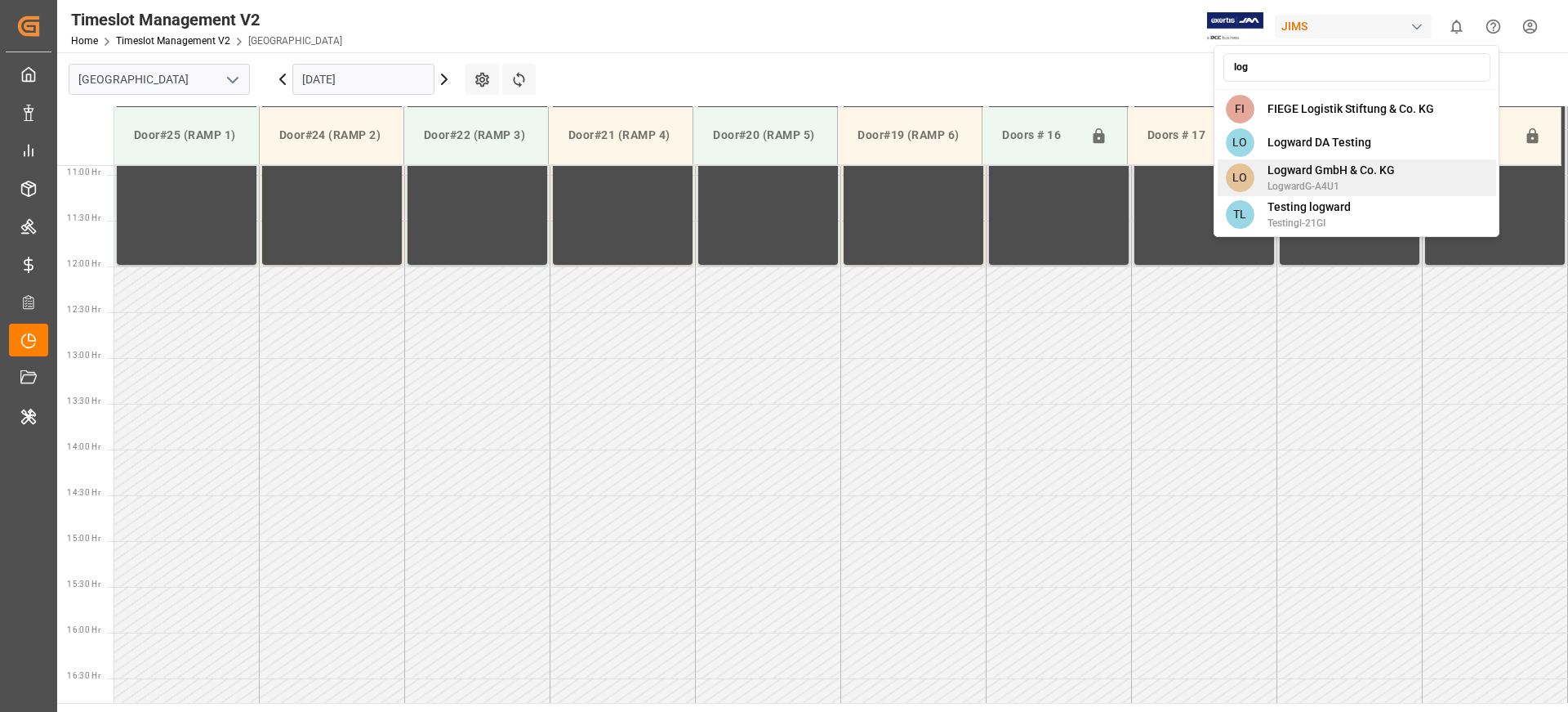
type input "log"
click at [1346, 177] on span "Logward GmbH & Co. KG" at bounding box center [1330, 169] width 128 height 17
